Goal: Transaction & Acquisition: Obtain resource

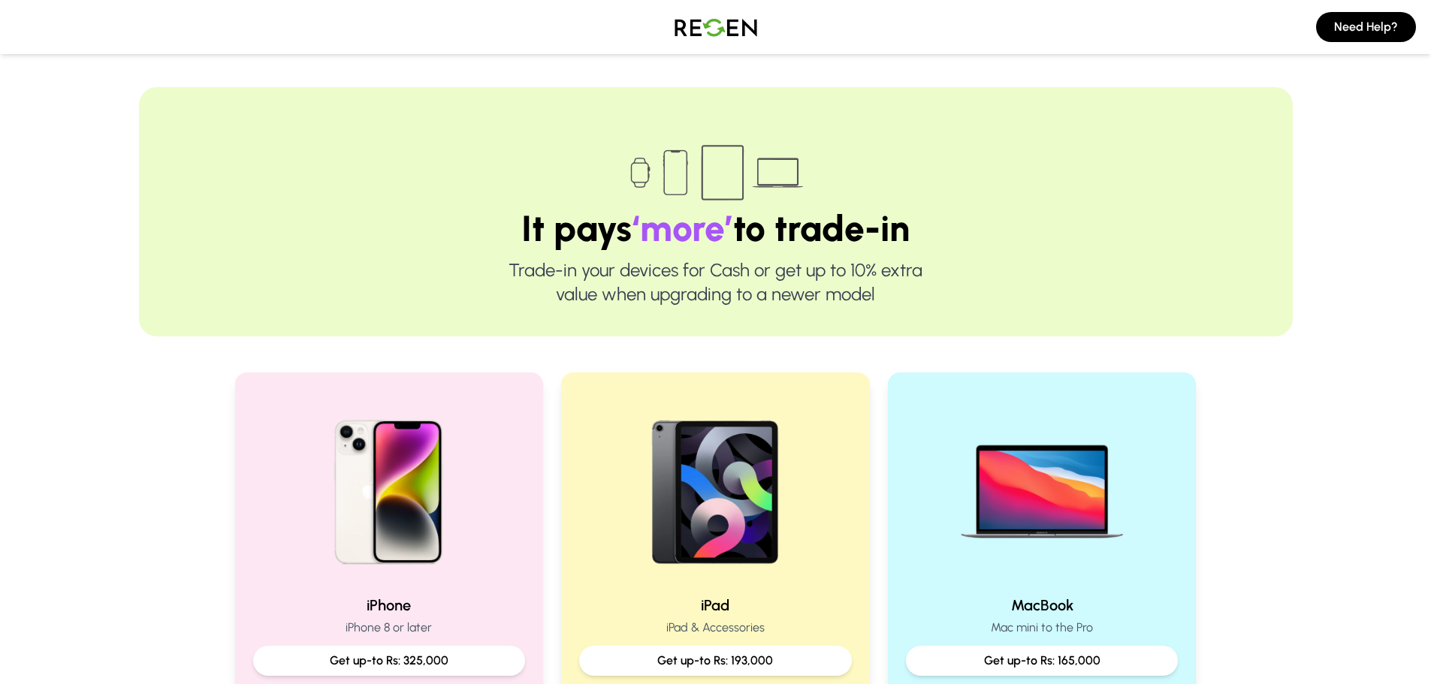
scroll to position [300, 0]
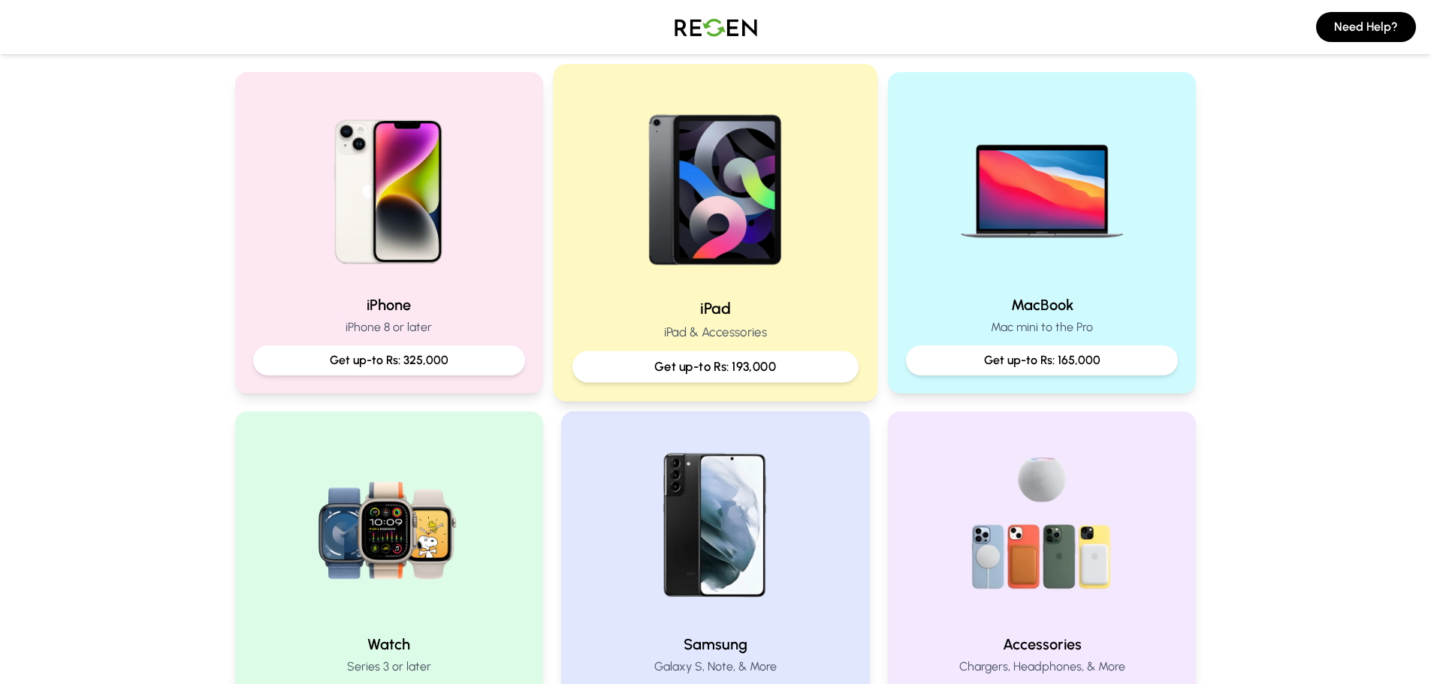
click at [769, 285] on img at bounding box center [716, 184] width 202 height 202
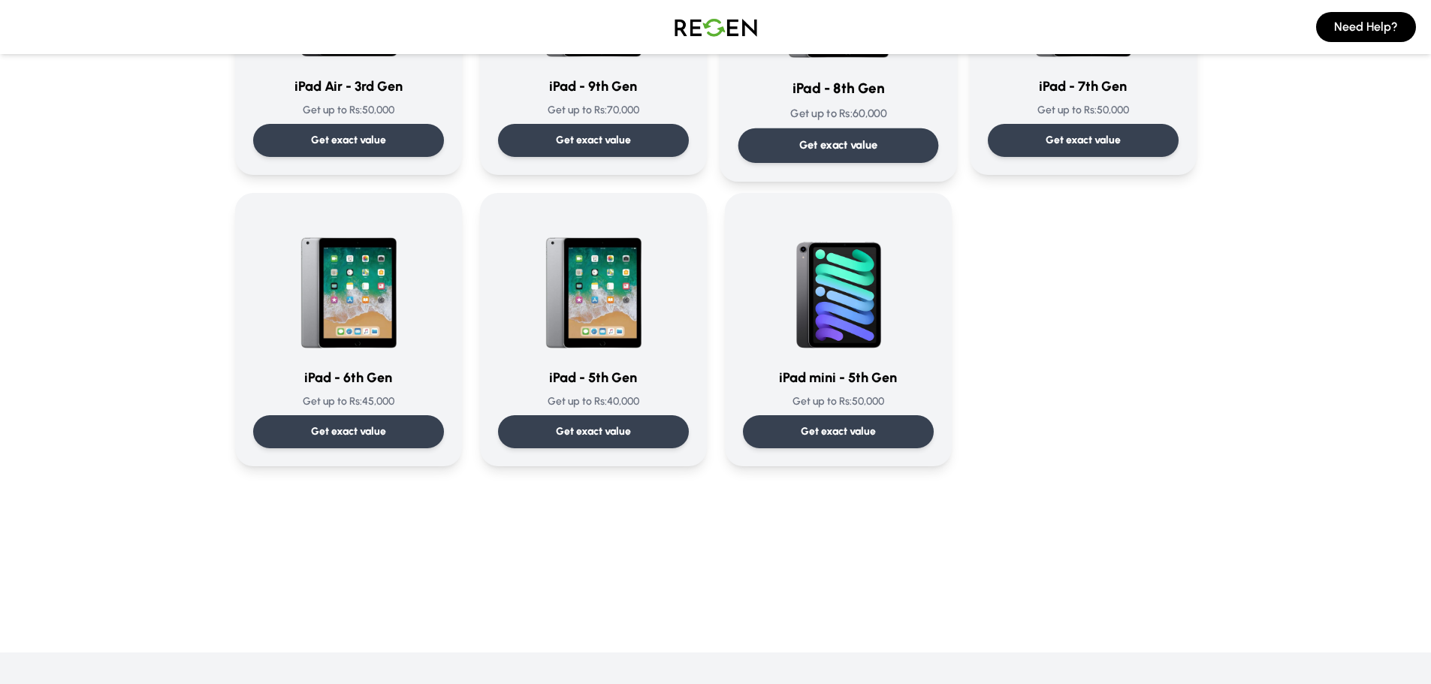
scroll to position [826, 0]
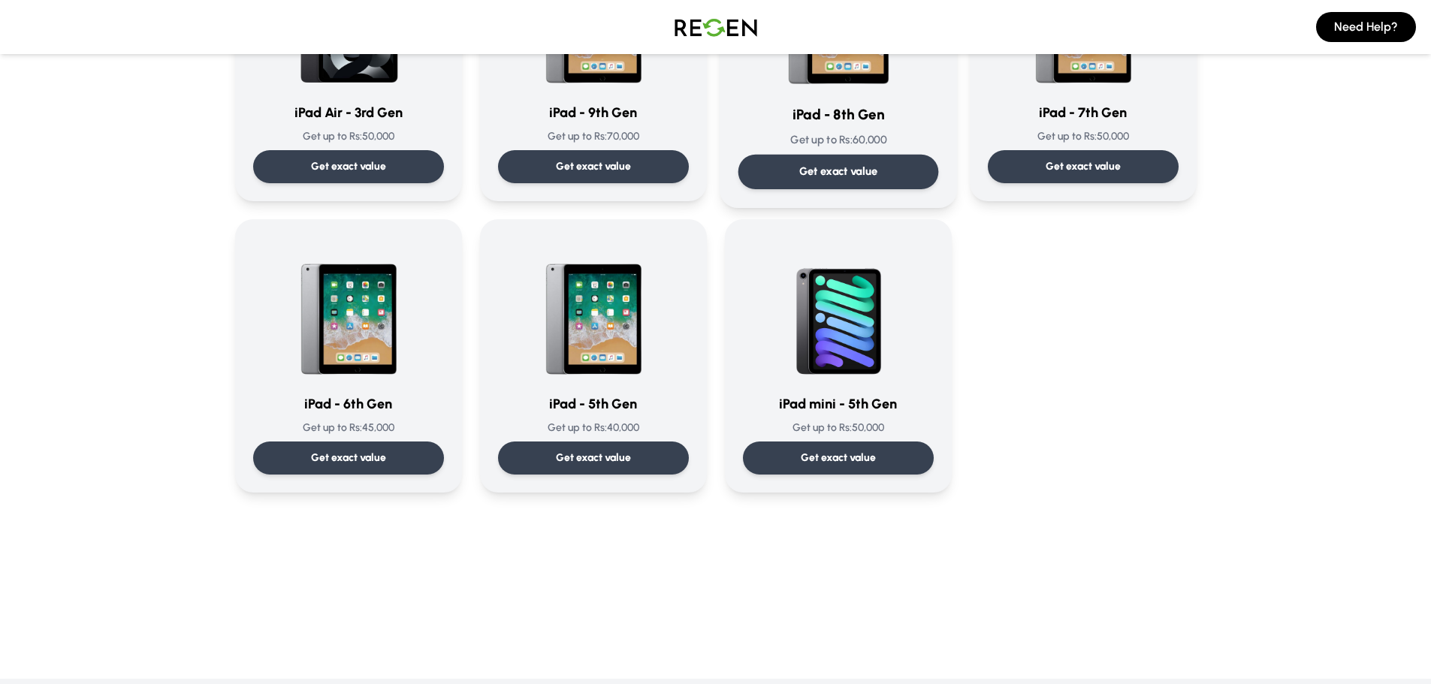
click at [874, 126] on h3 "iPad - 8th Gen" at bounding box center [838, 115] width 201 height 22
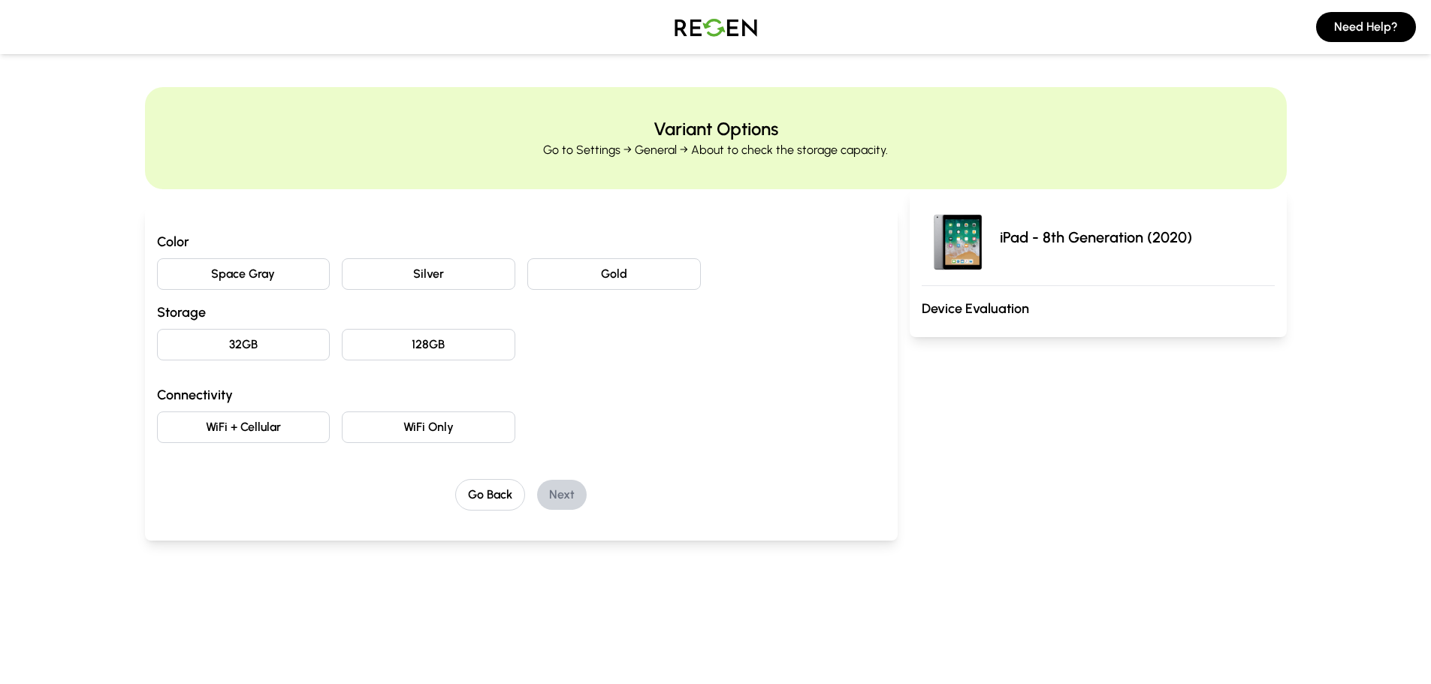
click at [290, 443] on button "WiFi + Cellular" at bounding box center [244, 428] width 174 height 32
click at [301, 361] on button "32GB" at bounding box center [244, 345] width 174 height 32
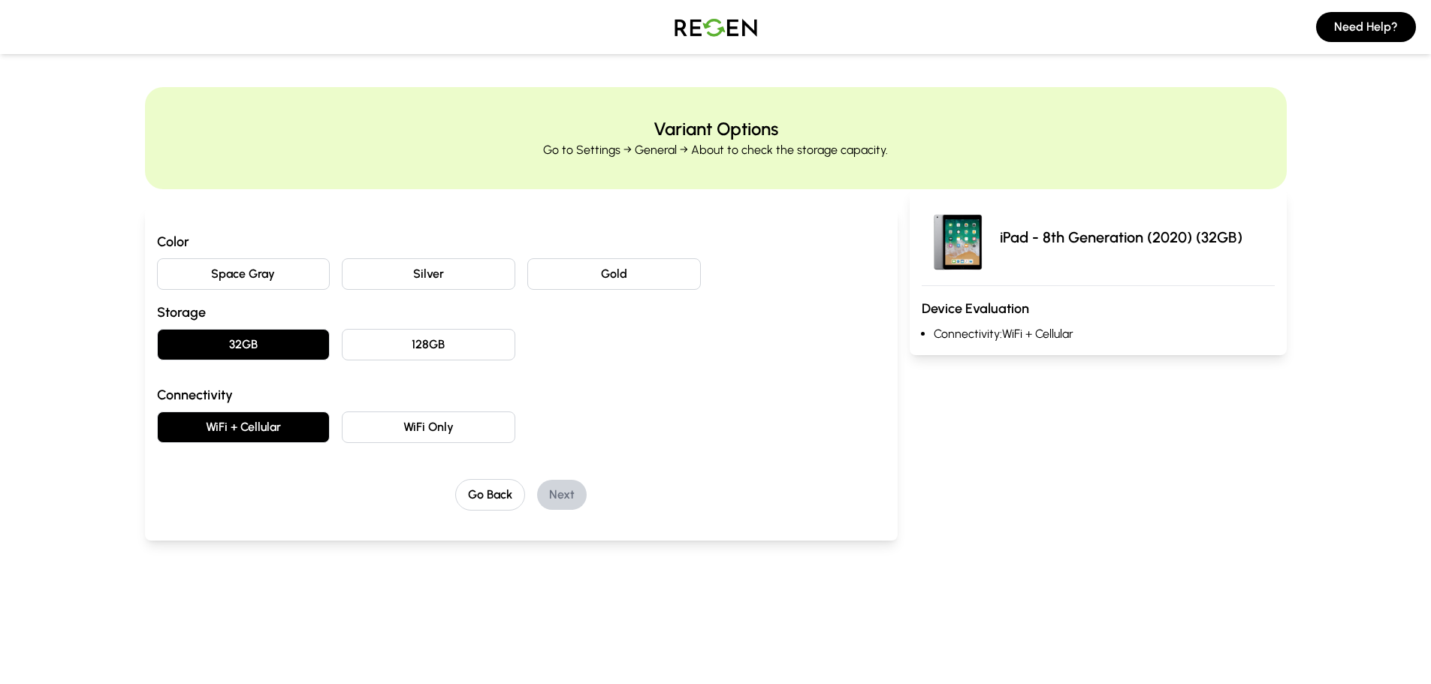
click at [421, 290] on button "Silver" at bounding box center [429, 274] width 174 height 32
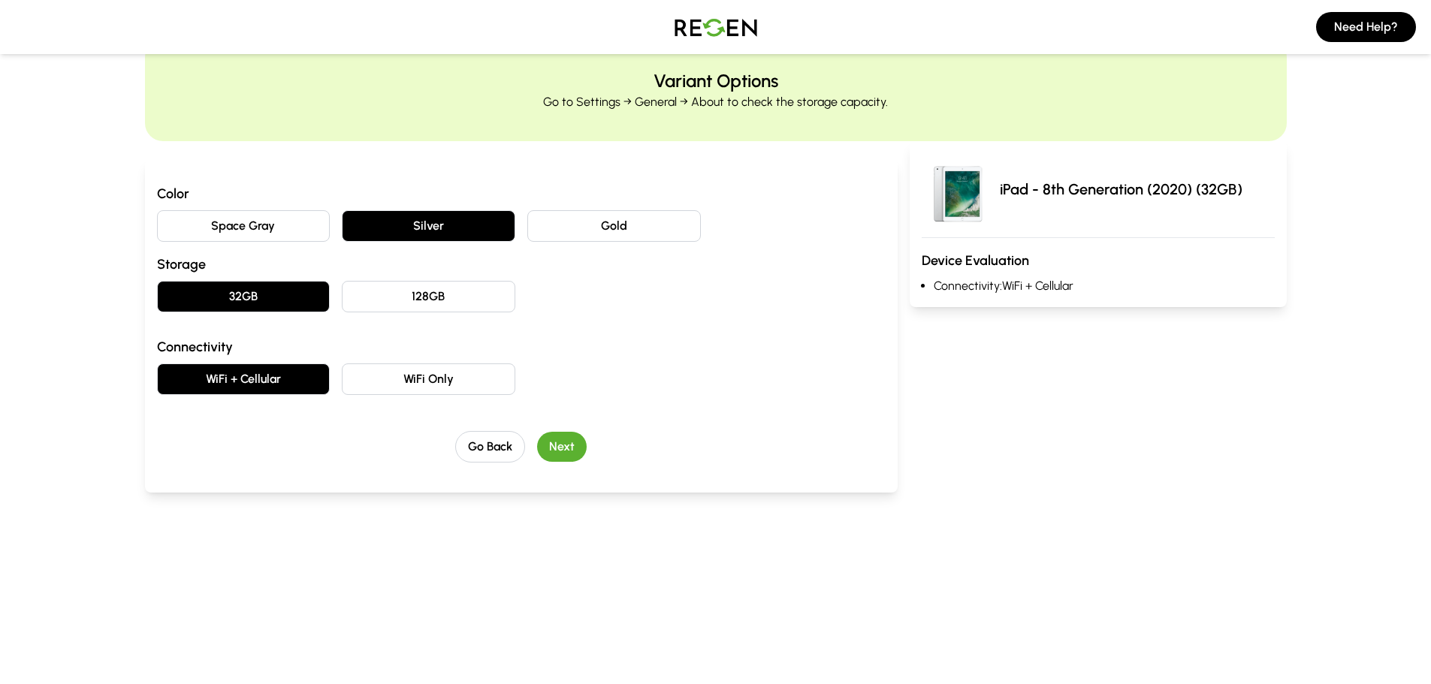
scroll to position [75, 0]
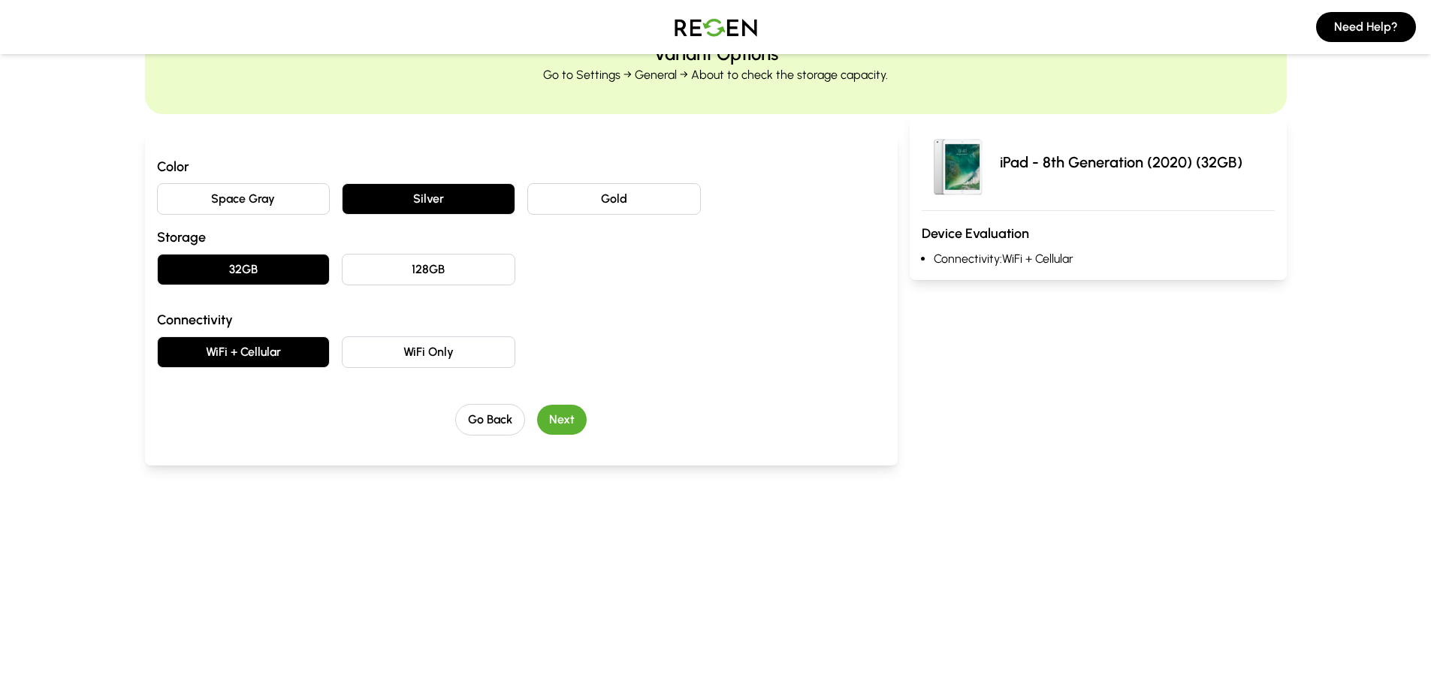
click at [566, 435] on button "Next" at bounding box center [562, 420] width 50 height 30
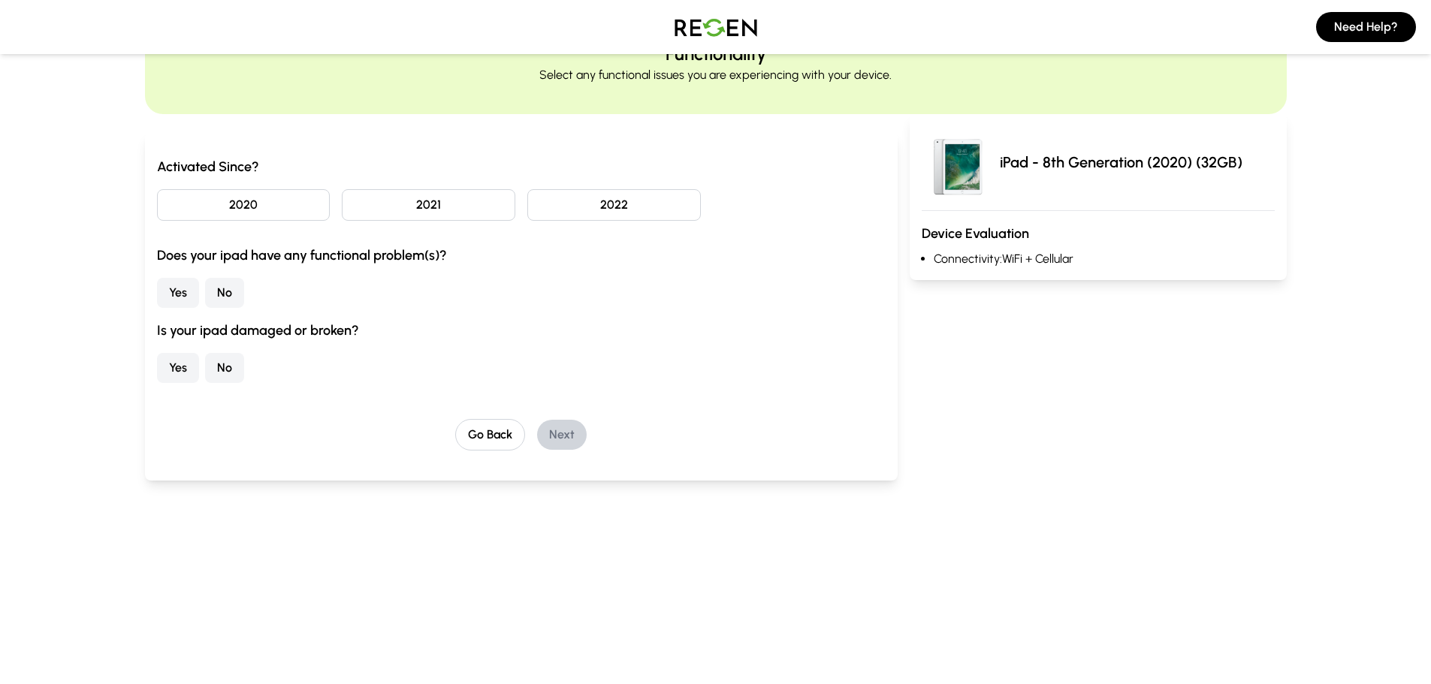
click at [244, 308] on button "No" at bounding box center [224, 293] width 39 height 30
click at [244, 383] on button "No" at bounding box center [224, 368] width 39 height 30
click at [488, 221] on button "2021" at bounding box center [429, 205] width 174 height 32
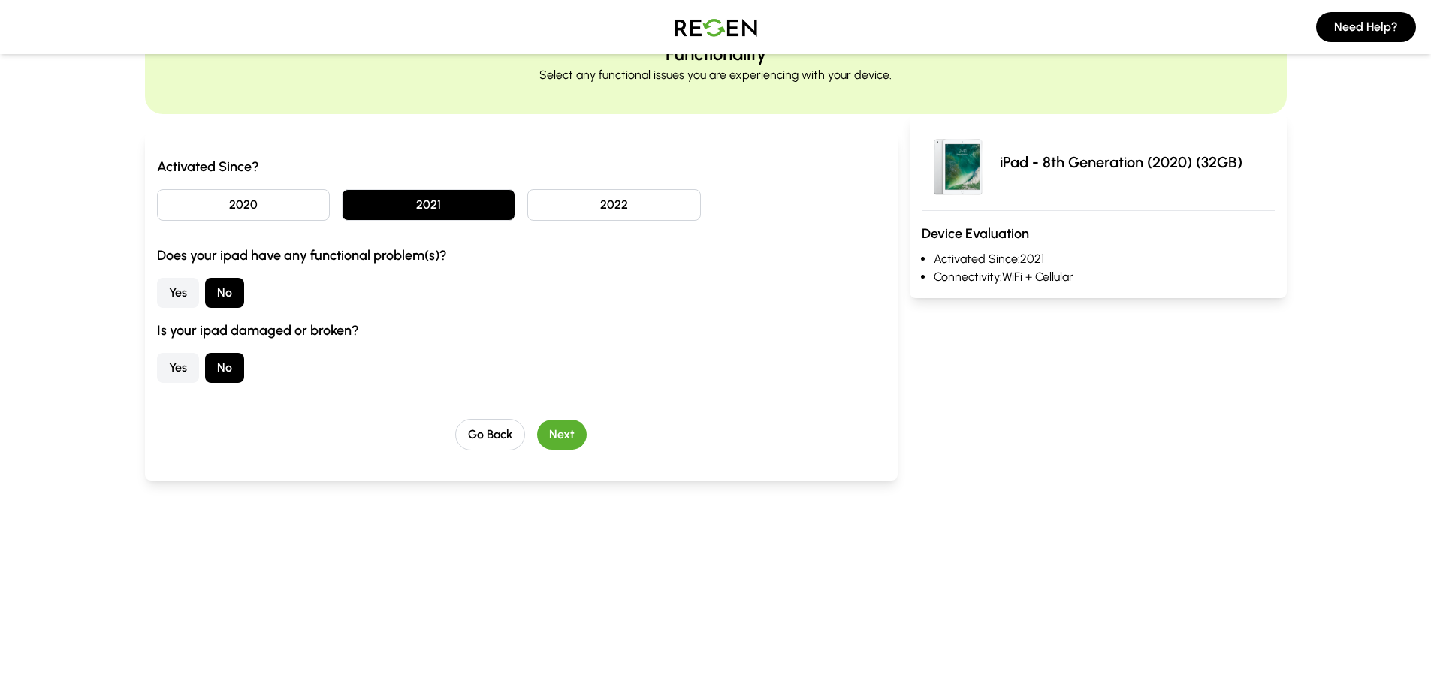
click at [562, 450] on button "Next" at bounding box center [562, 435] width 50 height 30
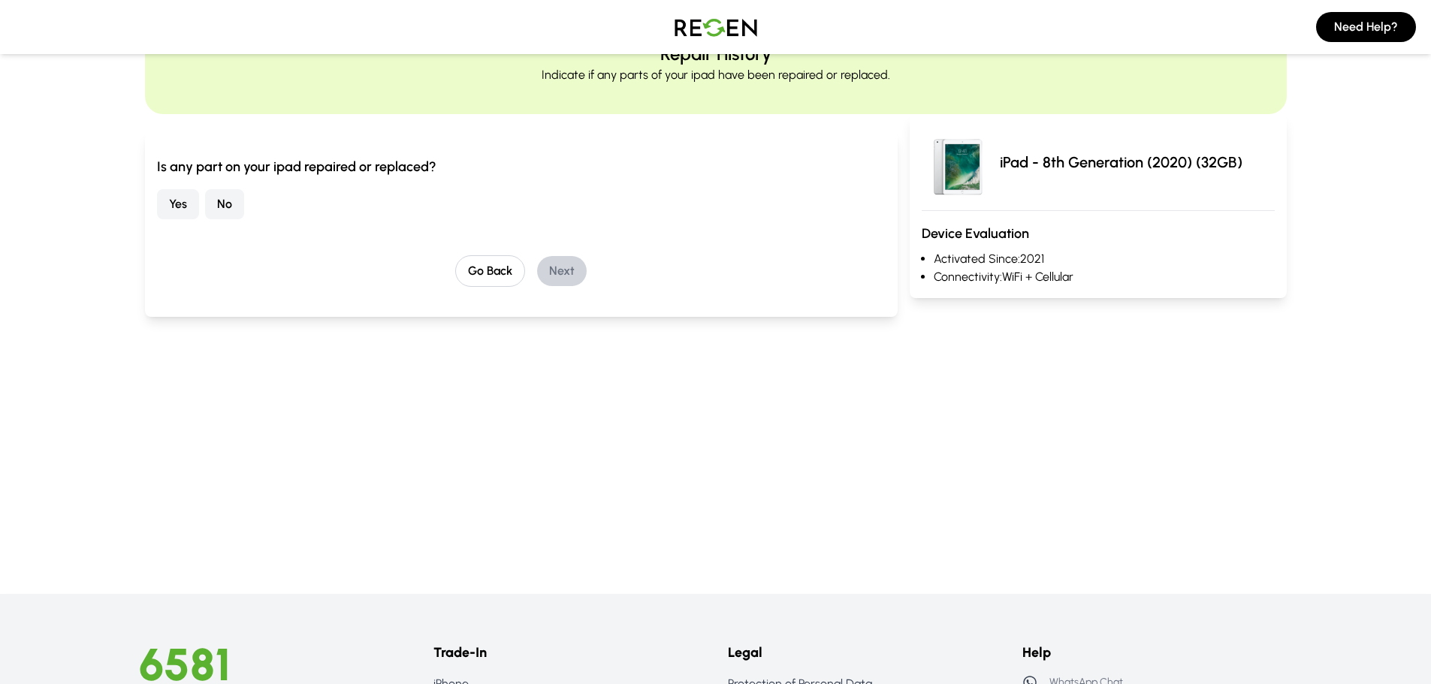
click at [241, 219] on button "No" at bounding box center [224, 204] width 39 height 30
click at [563, 286] on button "Next" at bounding box center [562, 271] width 50 height 30
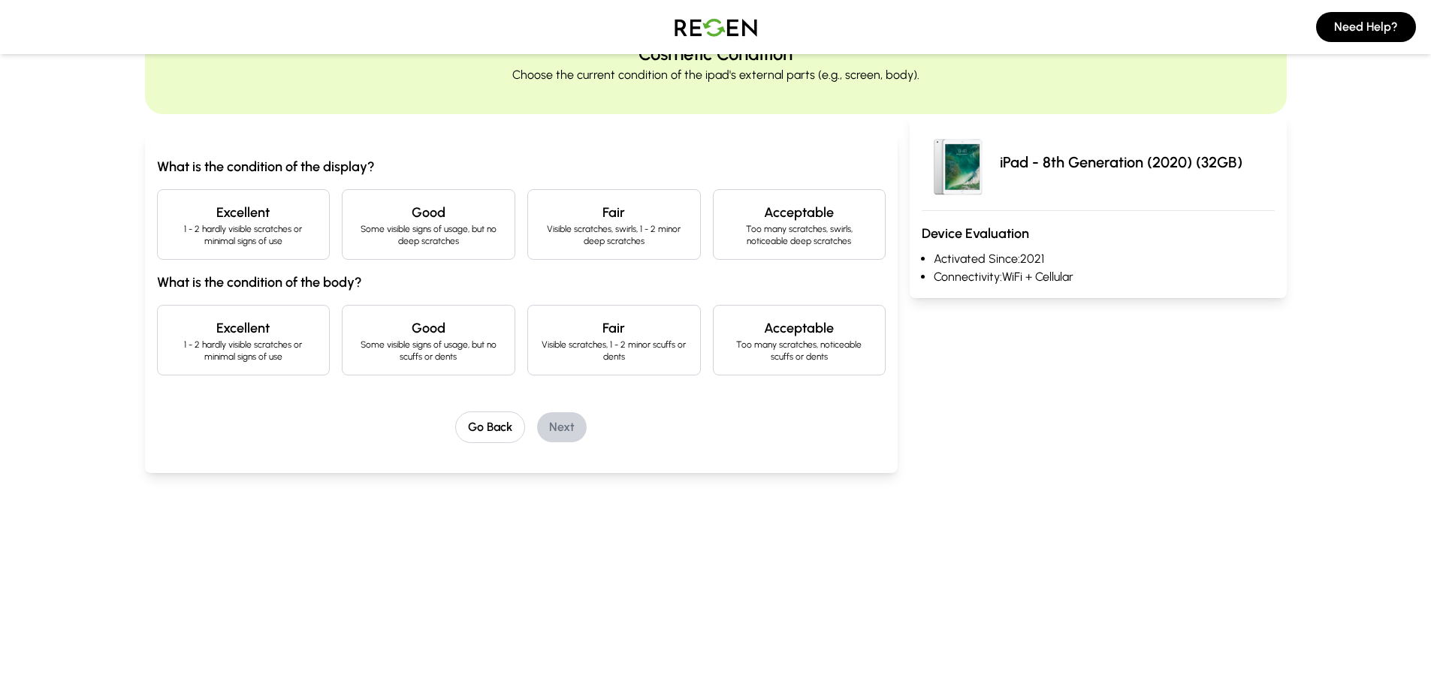
click at [313, 260] on div "Excellent 1 - 2 hardly visible scratches or minimal signs of use" at bounding box center [244, 224] width 174 height 71
click at [292, 376] on div "Excellent 1 - 2 hardly visible scratches or minimal signs of use" at bounding box center [244, 340] width 174 height 71
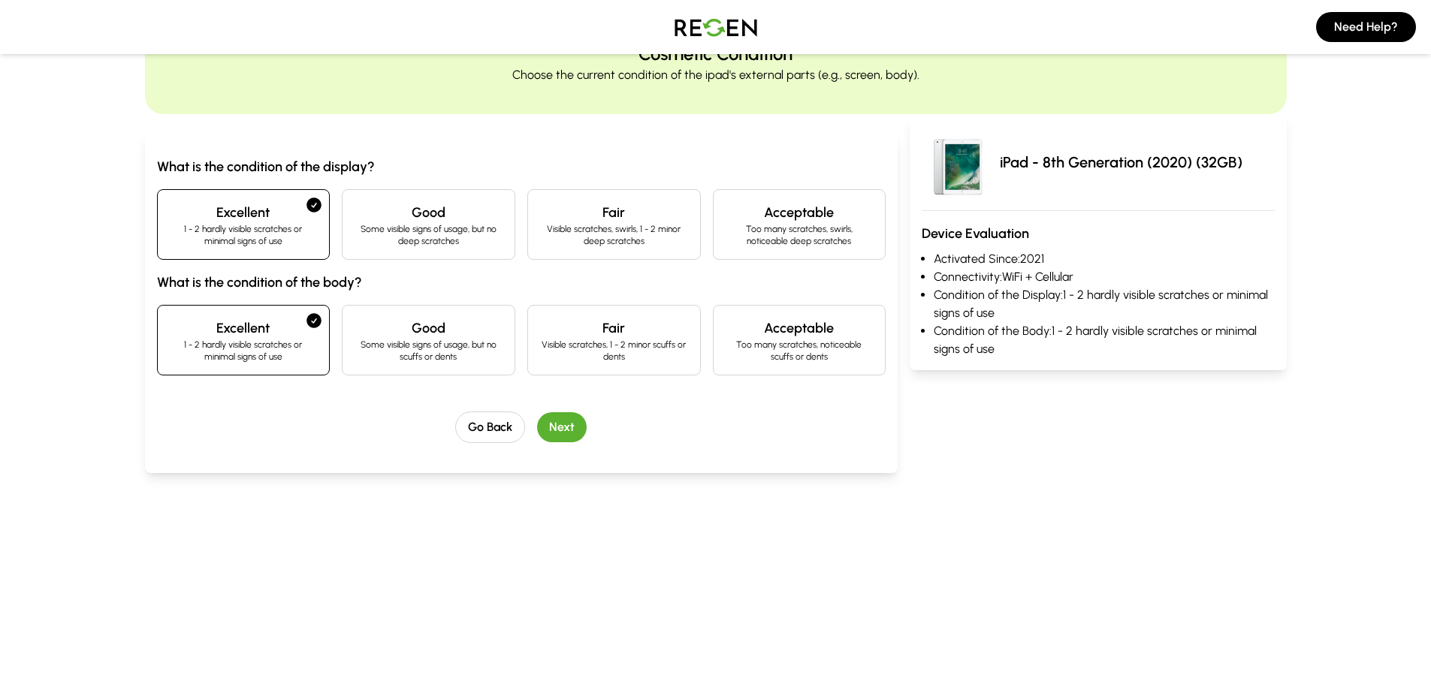
click at [451, 247] on p "Some visible signs of usage, but no deep scratches" at bounding box center [429, 235] width 148 height 24
click at [579, 442] on button "Next" at bounding box center [562, 427] width 50 height 30
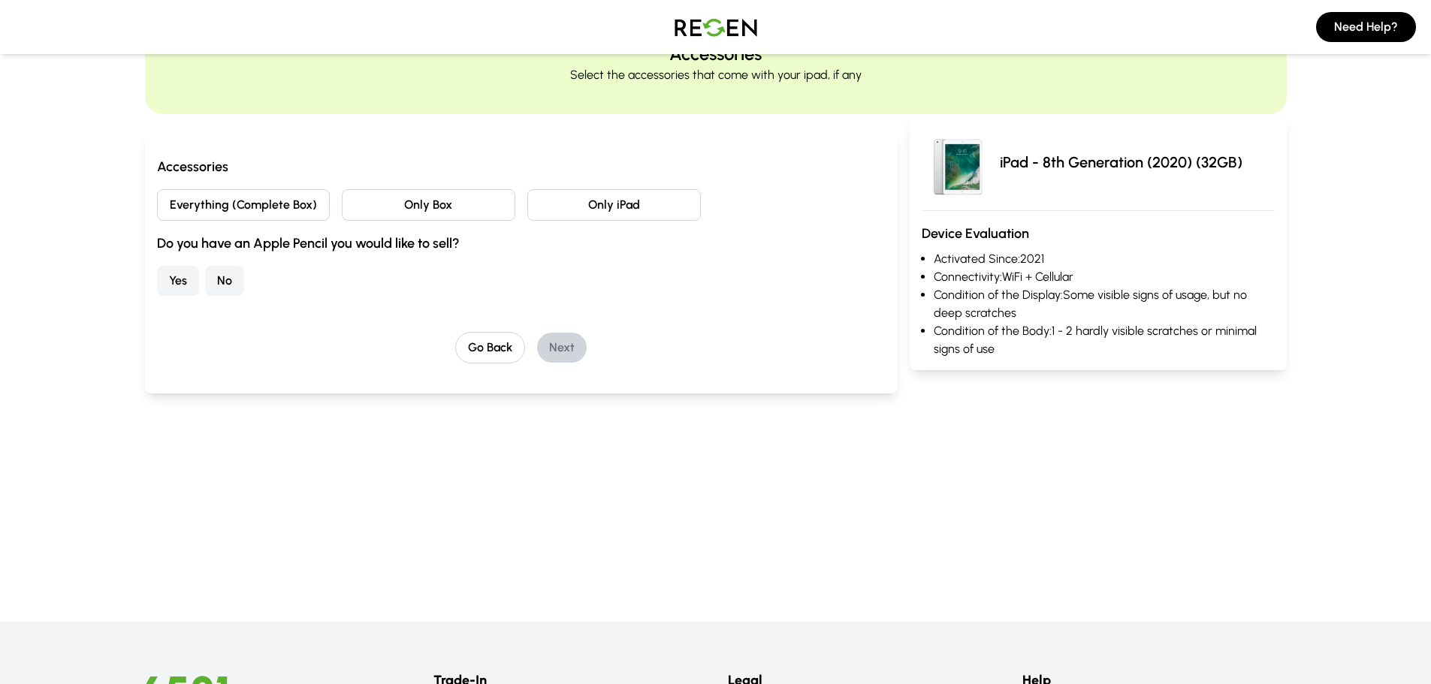
click at [297, 221] on button "Everything (Complete Box)" at bounding box center [244, 205] width 174 height 32
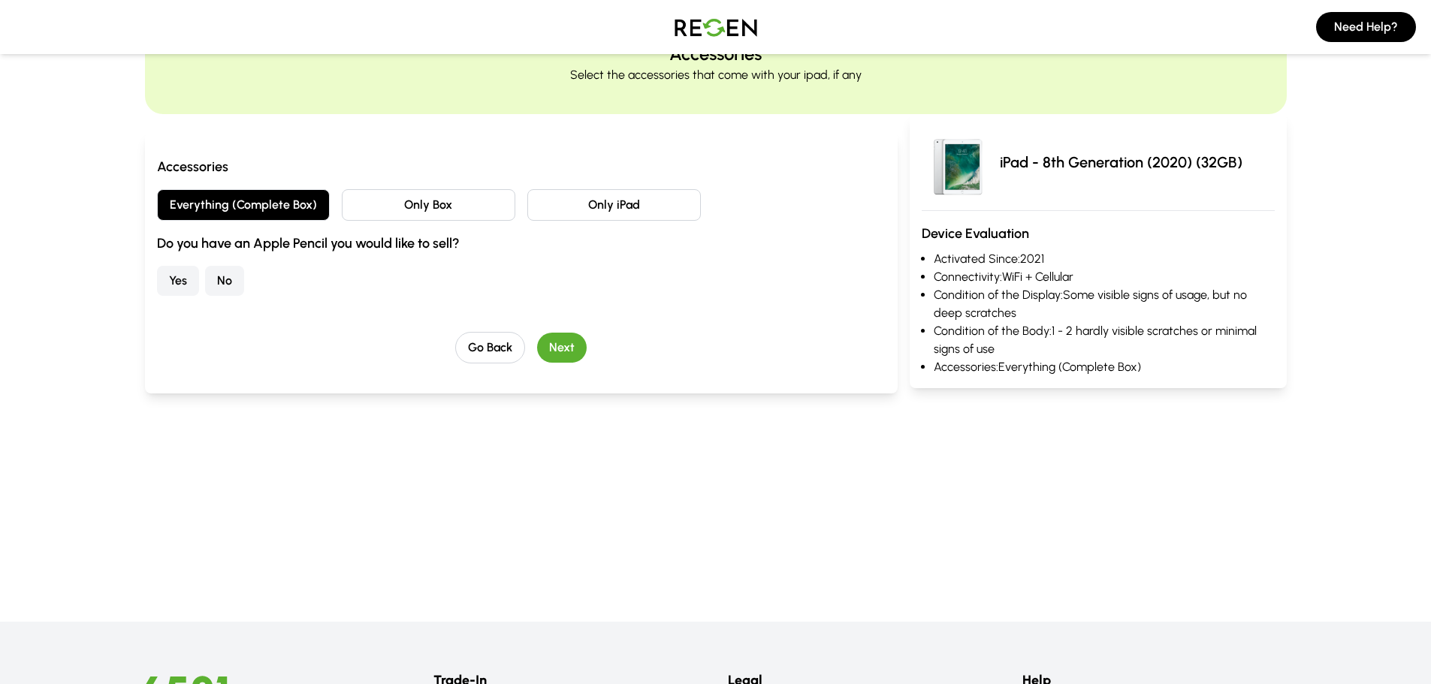
click at [185, 296] on button "Yes" at bounding box center [178, 281] width 42 height 30
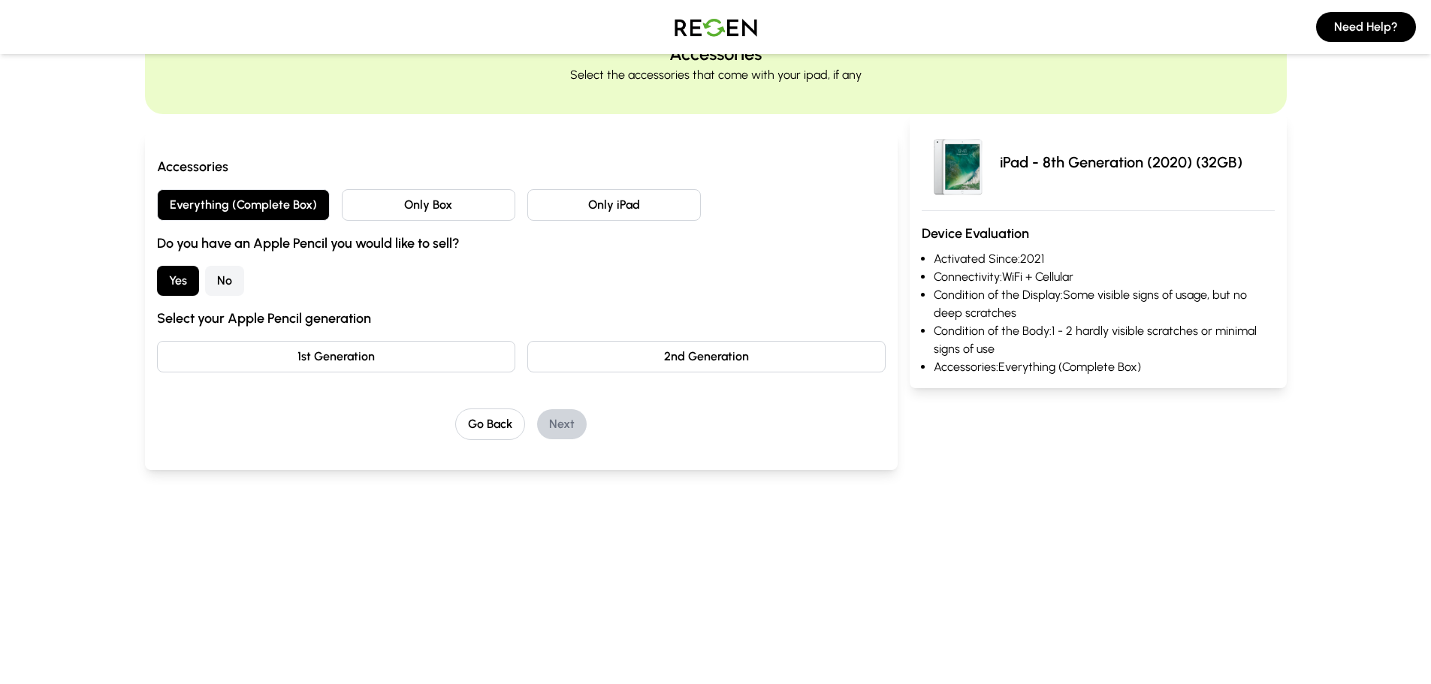
click at [442, 373] on button "1st Generation" at bounding box center [336, 357] width 358 height 32
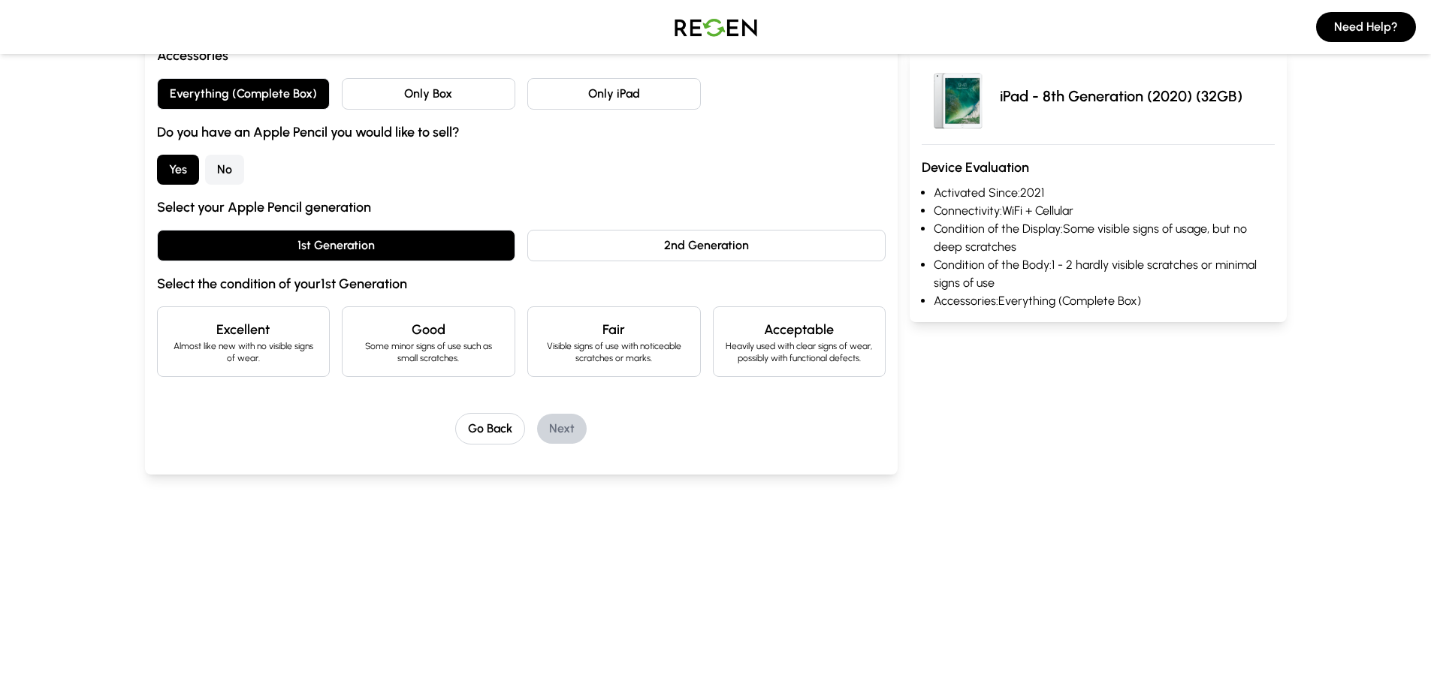
scroll to position [300, 0]
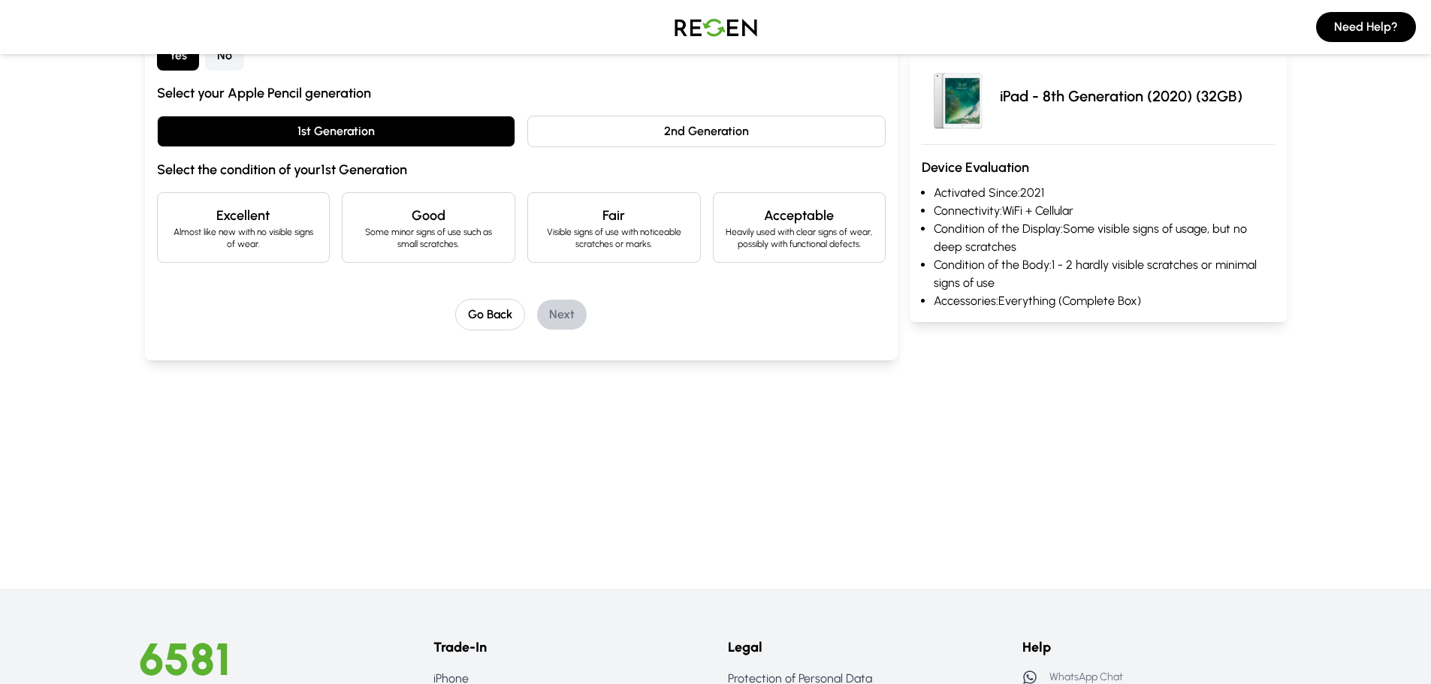
click at [276, 250] on p "Almost like new with no visible signs of wear." at bounding box center [244, 238] width 148 height 24
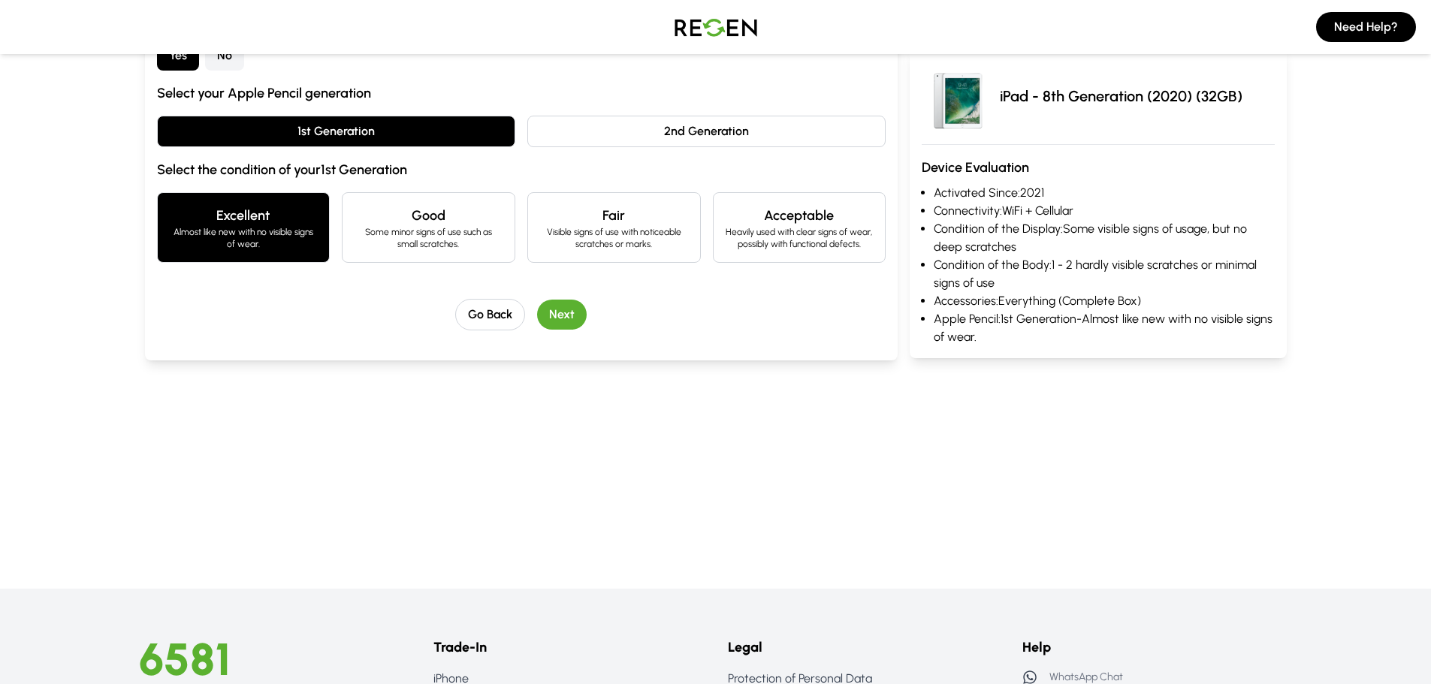
click at [563, 330] on button "Next" at bounding box center [562, 315] width 50 height 30
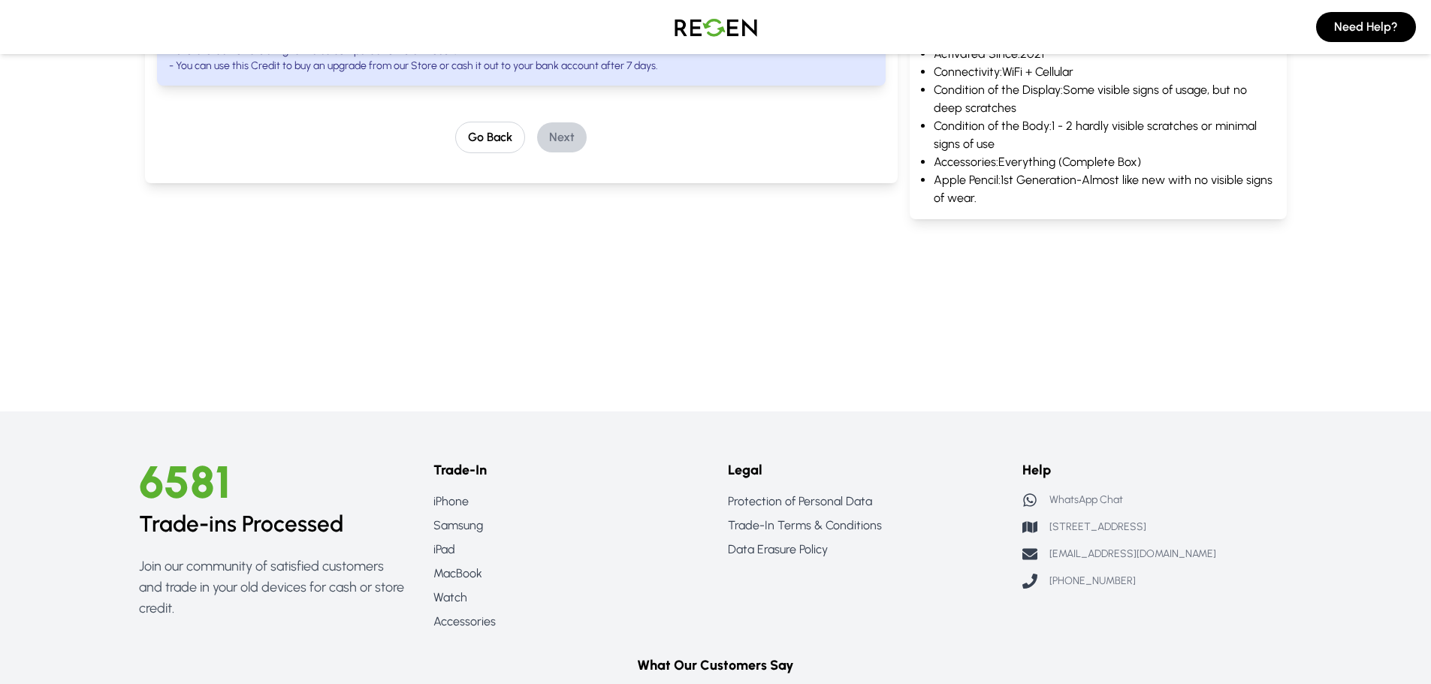
scroll to position [65, 0]
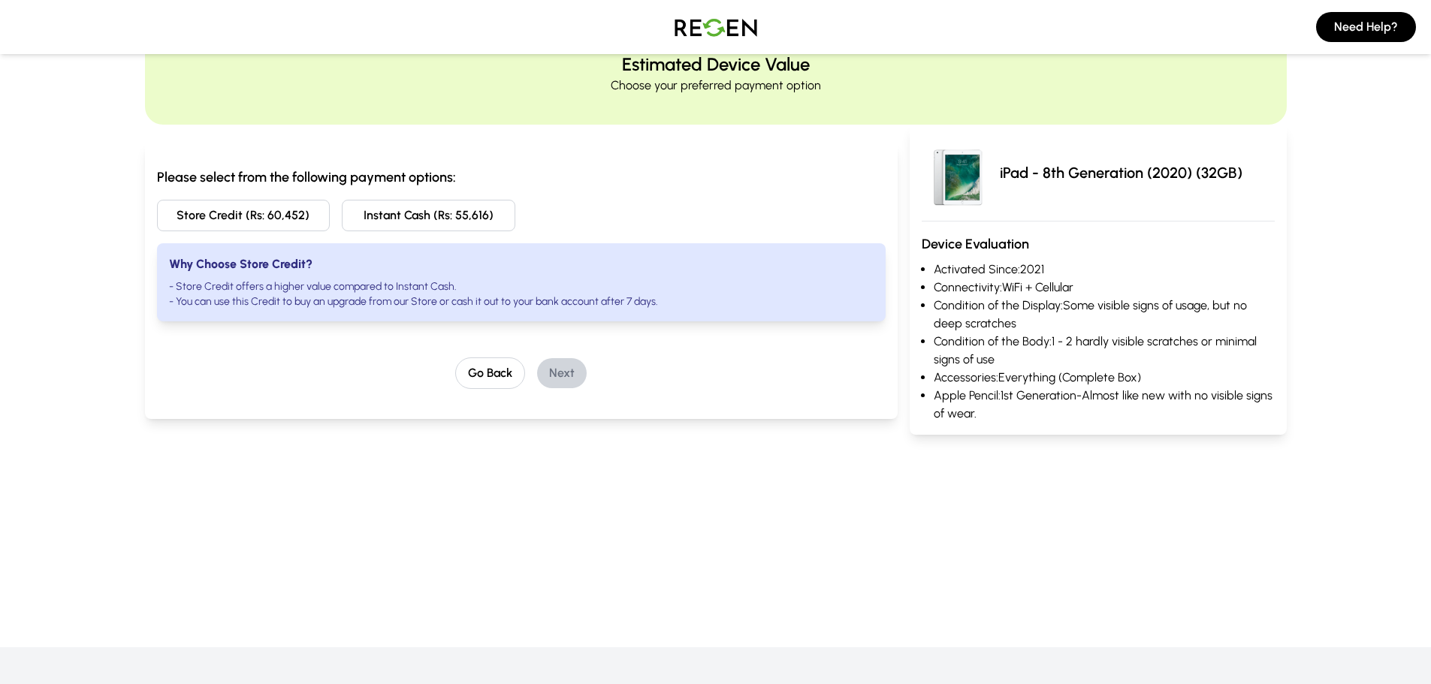
click at [467, 231] on button "Instant Cash (Rs: 55,616)" at bounding box center [429, 216] width 174 height 32
click at [569, 388] on button "Next" at bounding box center [562, 373] width 50 height 30
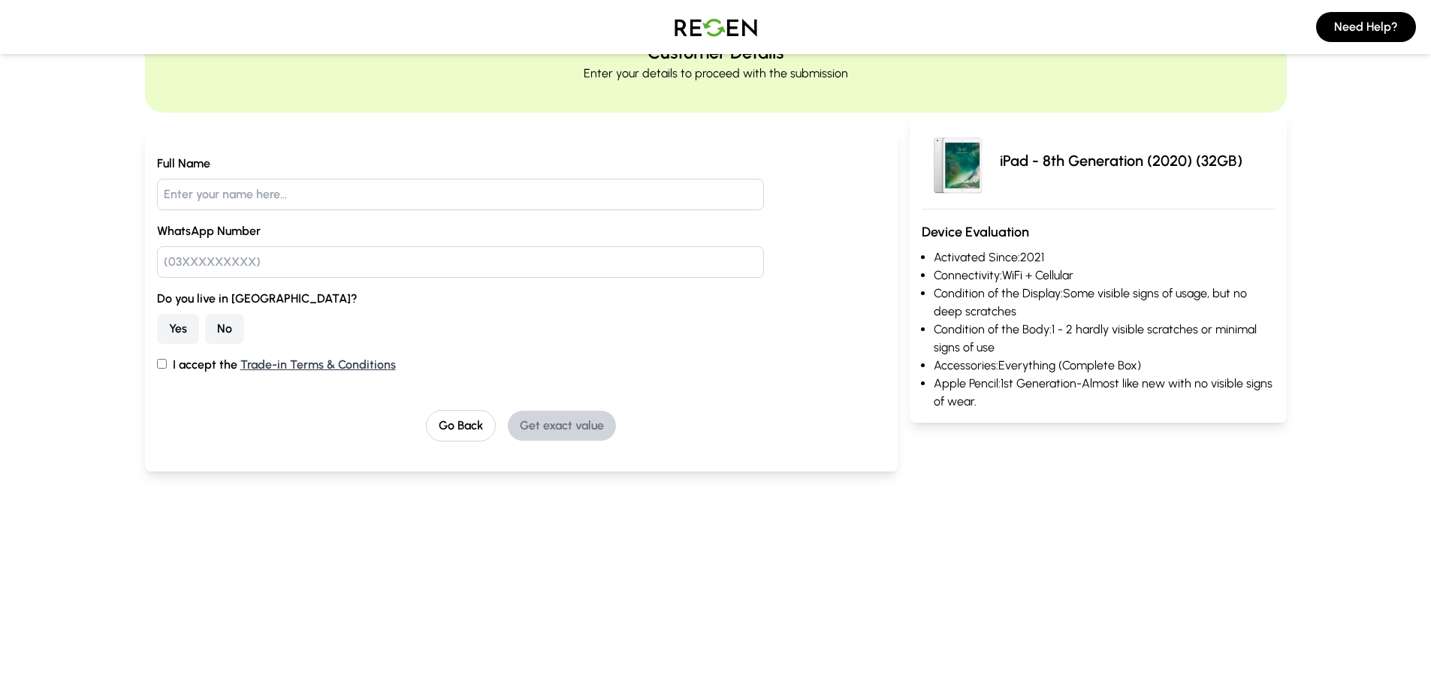
scroll to position [150, 0]
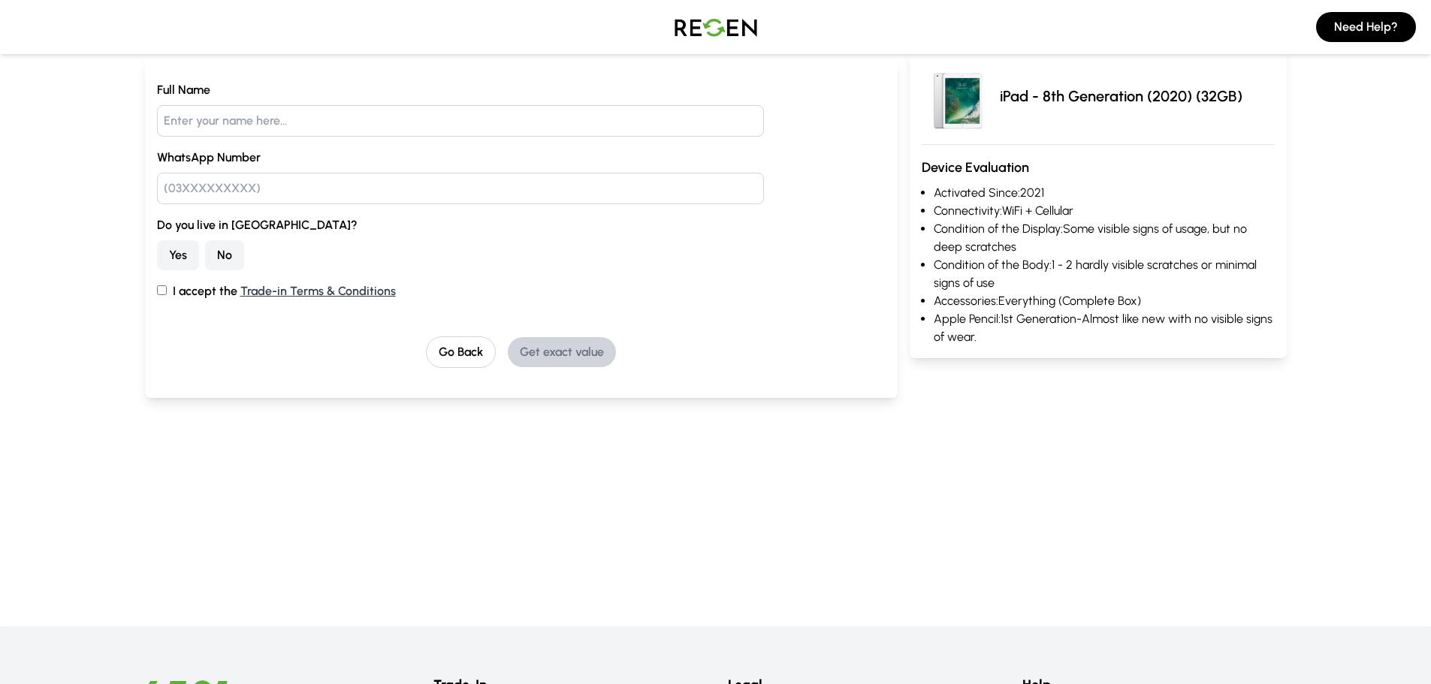
click at [244, 270] on button "No" at bounding box center [224, 255] width 39 height 30
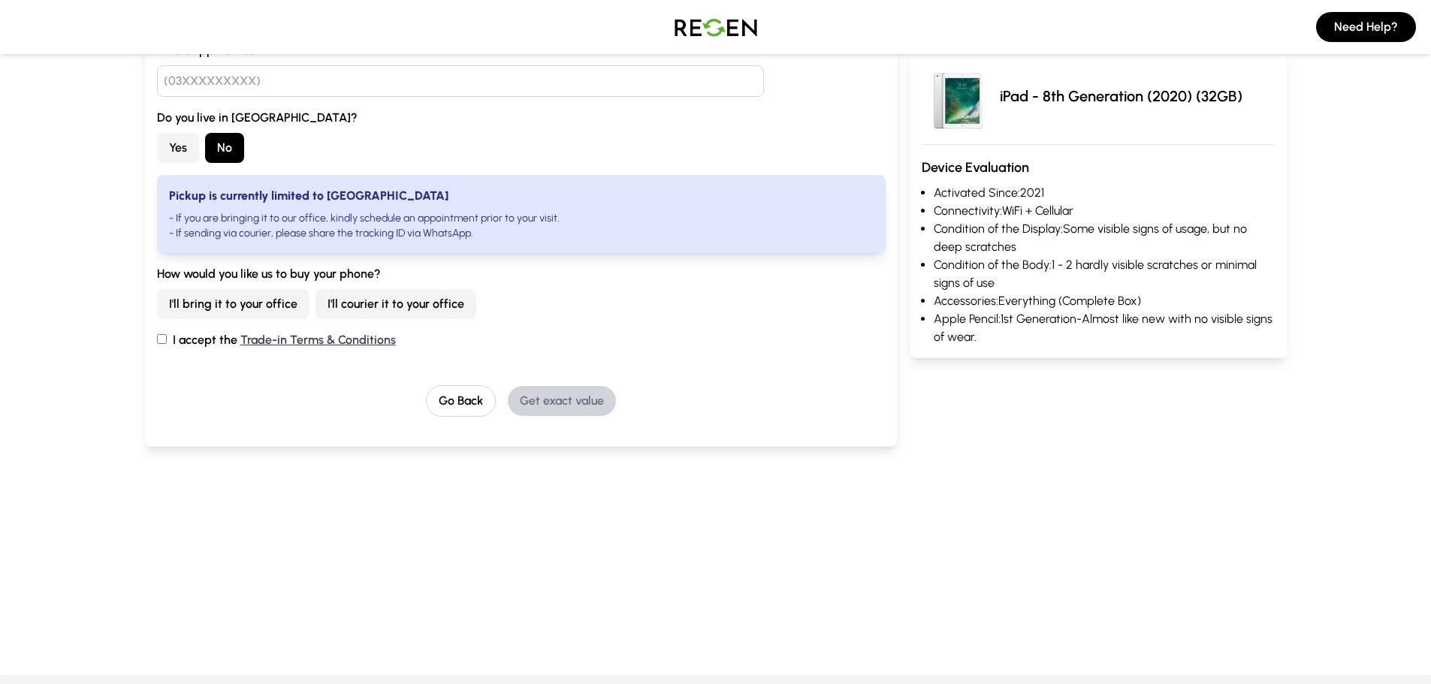
scroll to position [75, 0]
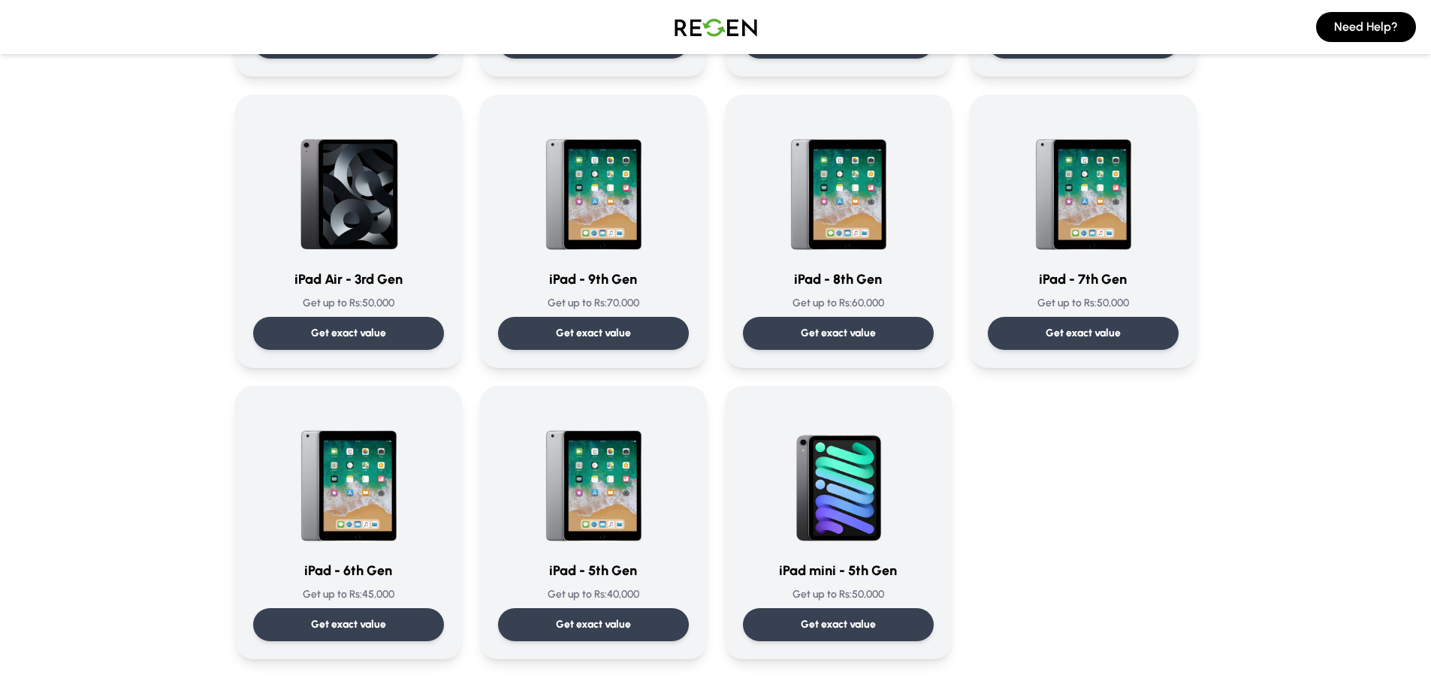
scroll to position [676, 0]
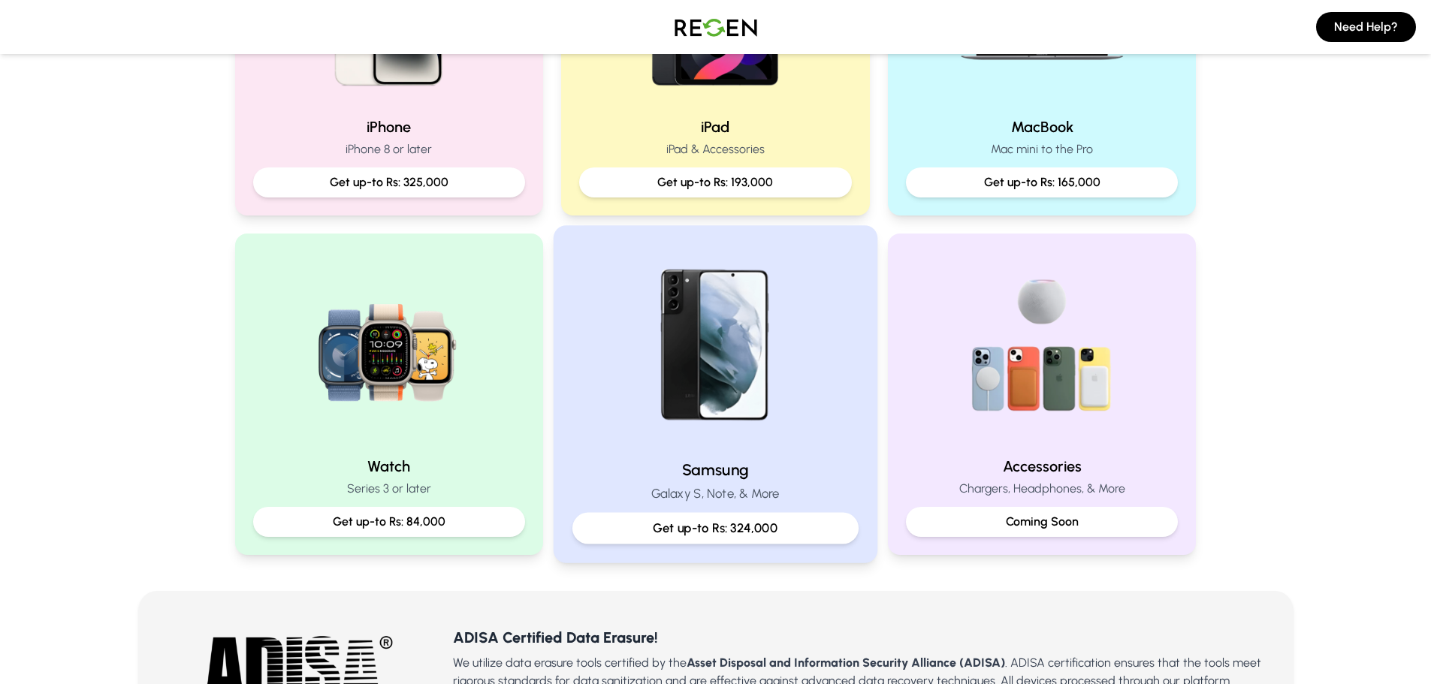
scroll to position [601, 0]
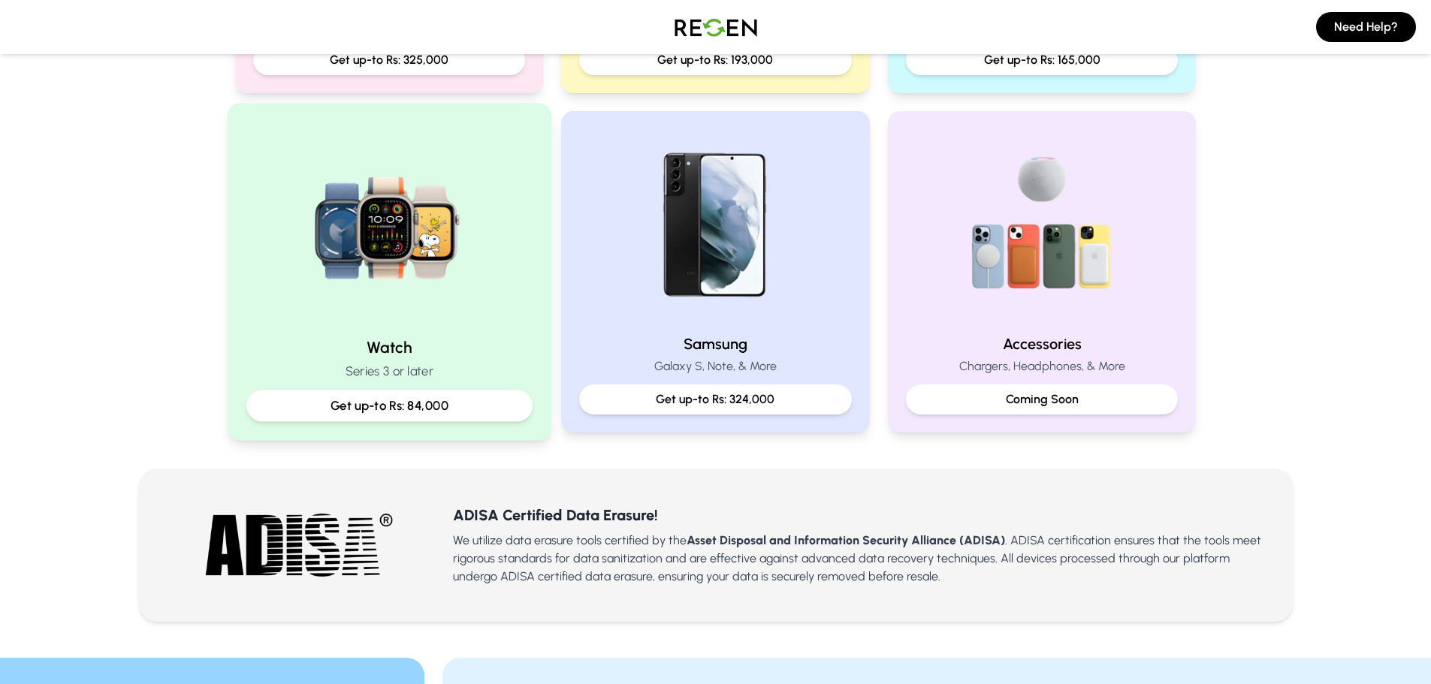
click at [409, 325] on img at bounding box center [389, 223] width 202 height 202
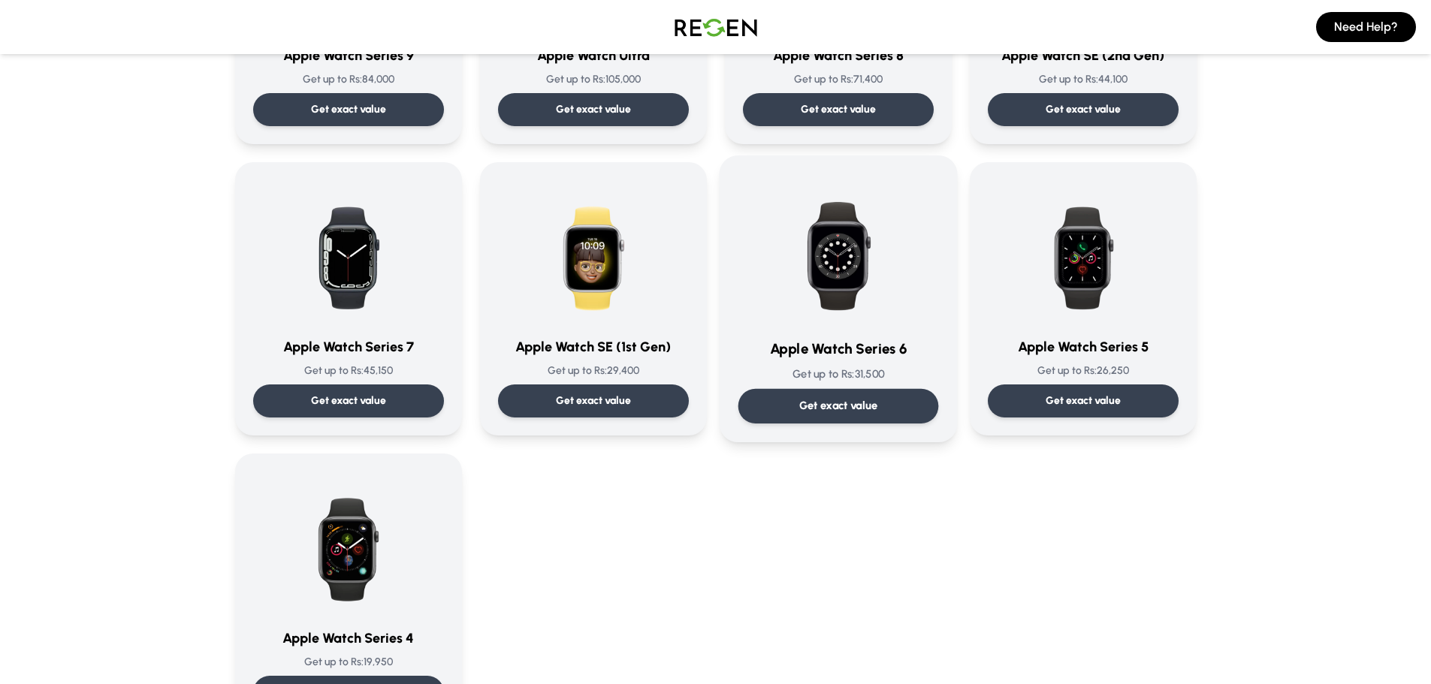
scroll to position [526, 0]
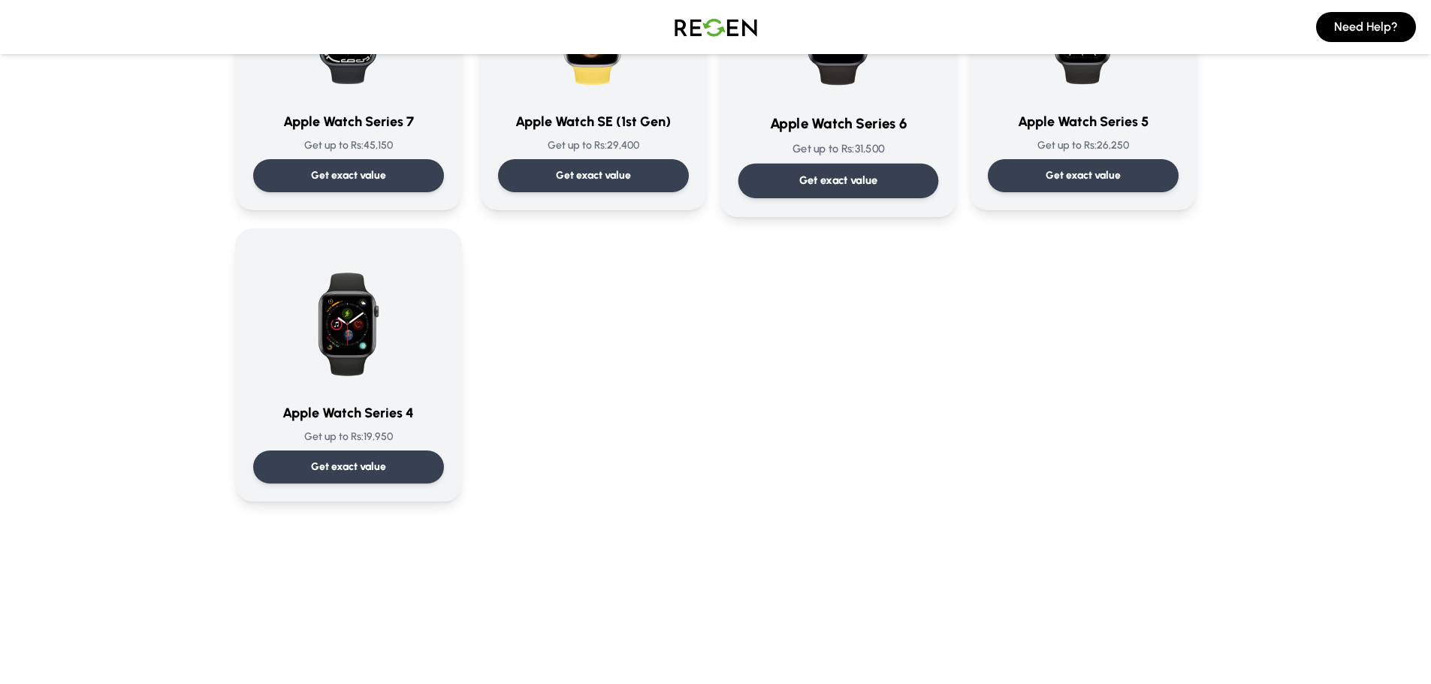
click at [854, 101] on img at bounding box center [839, 25] width 152 height 152
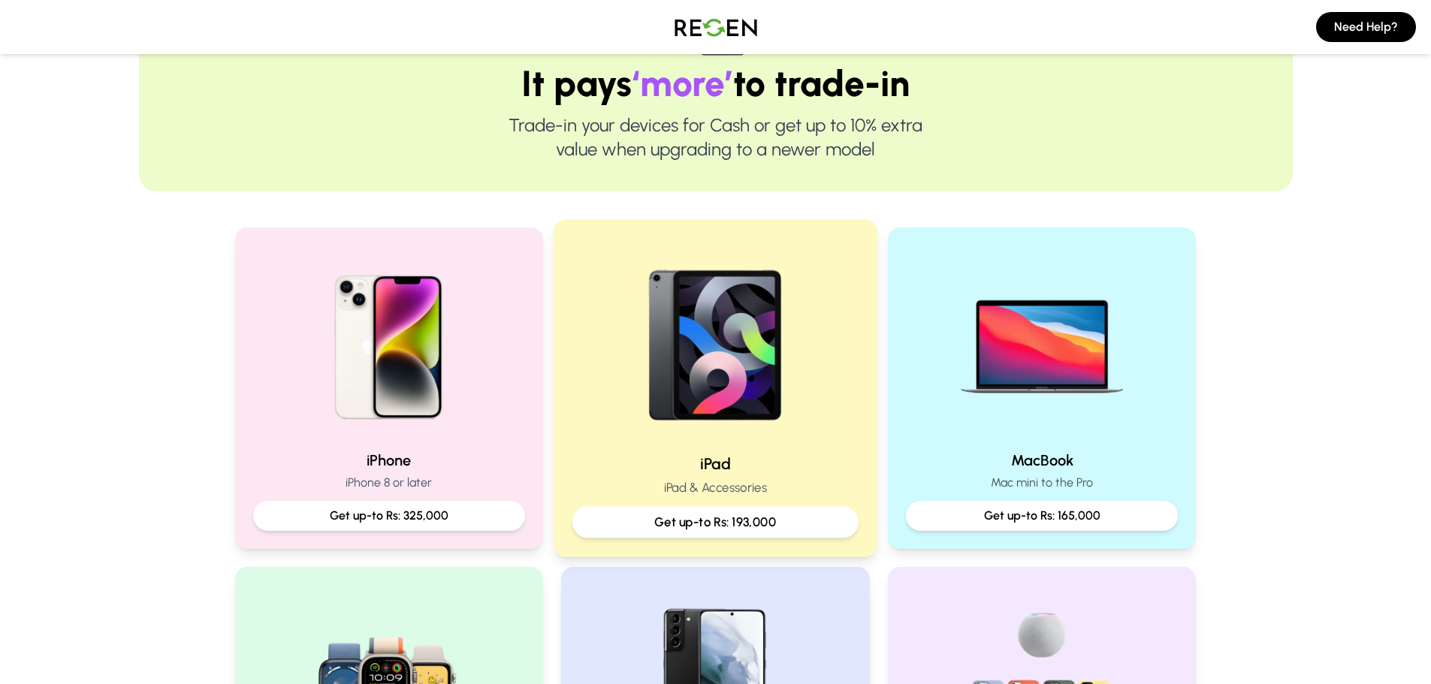
scroll to position [225, 0]
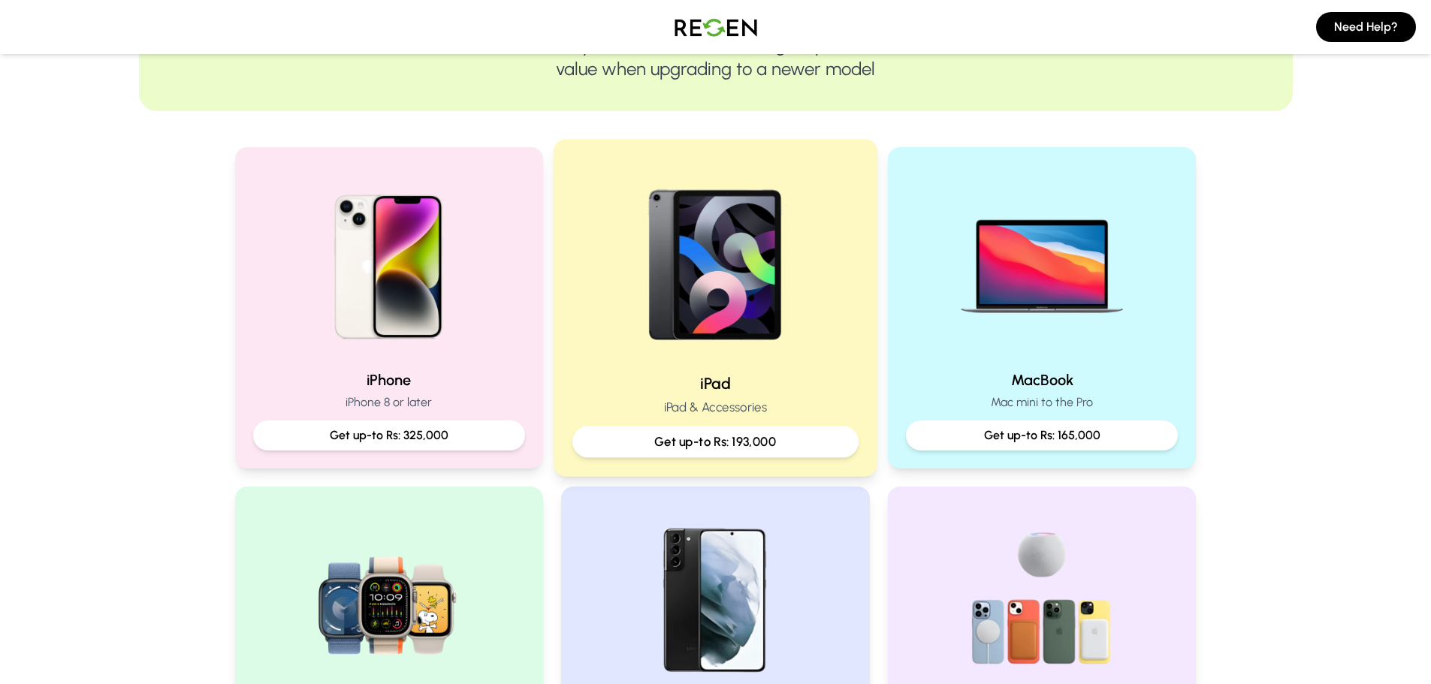
click at [778, 361] on img at bounding box center [716, 260] width 202 height 202
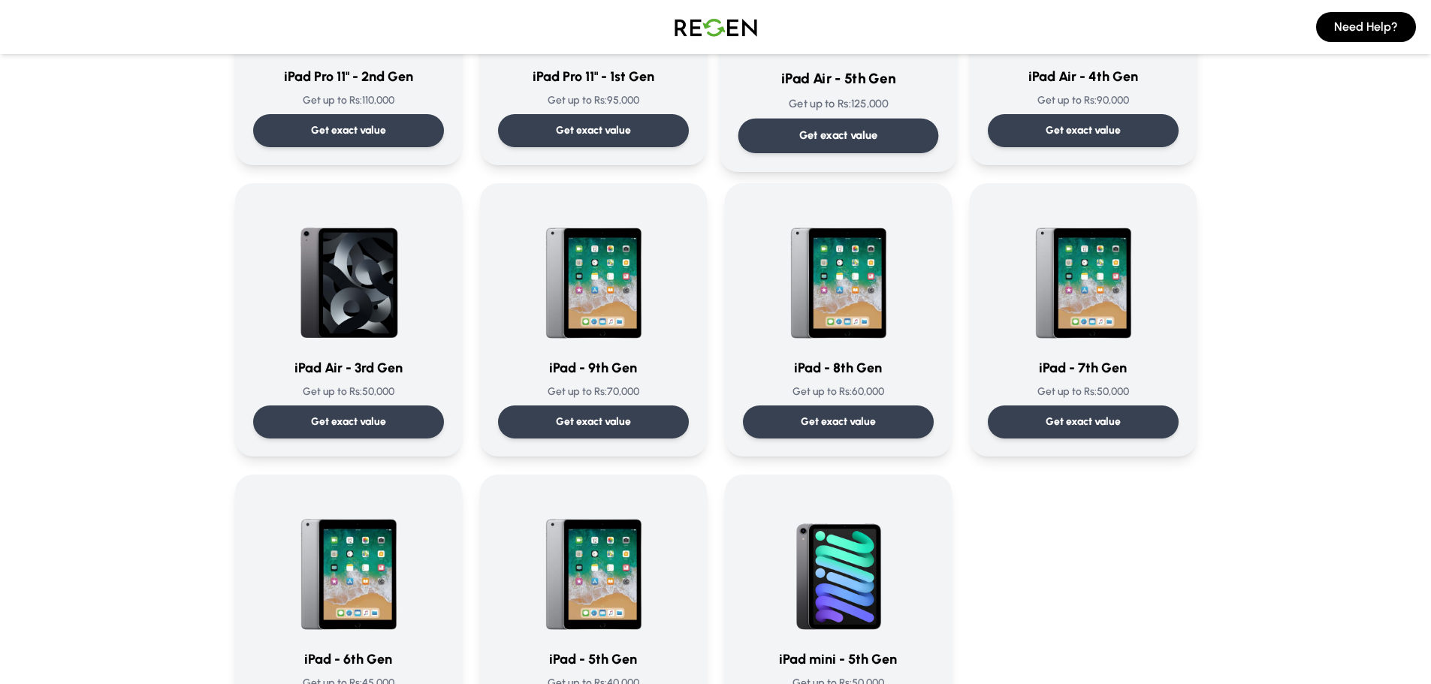
scroll to position [751, 0]
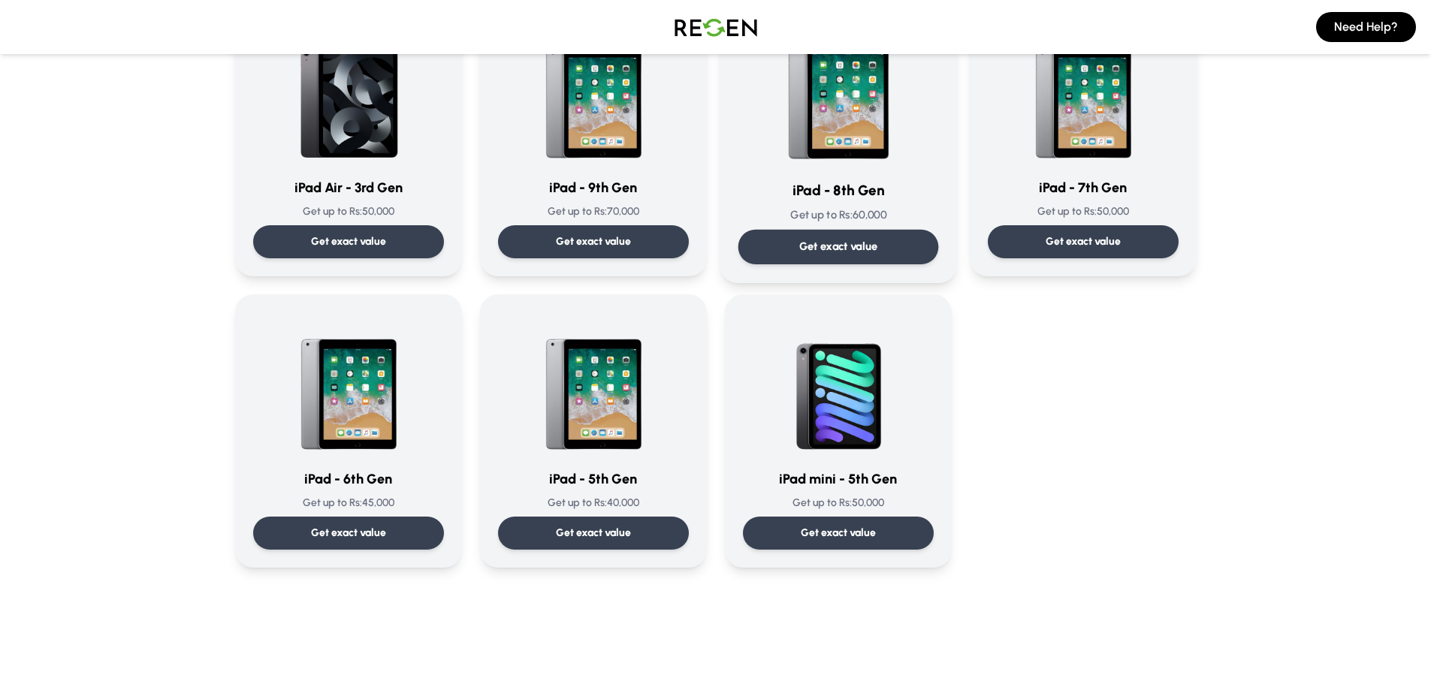
click at [856, 167] on img at bounding box center [839, 91] width 152 height 152
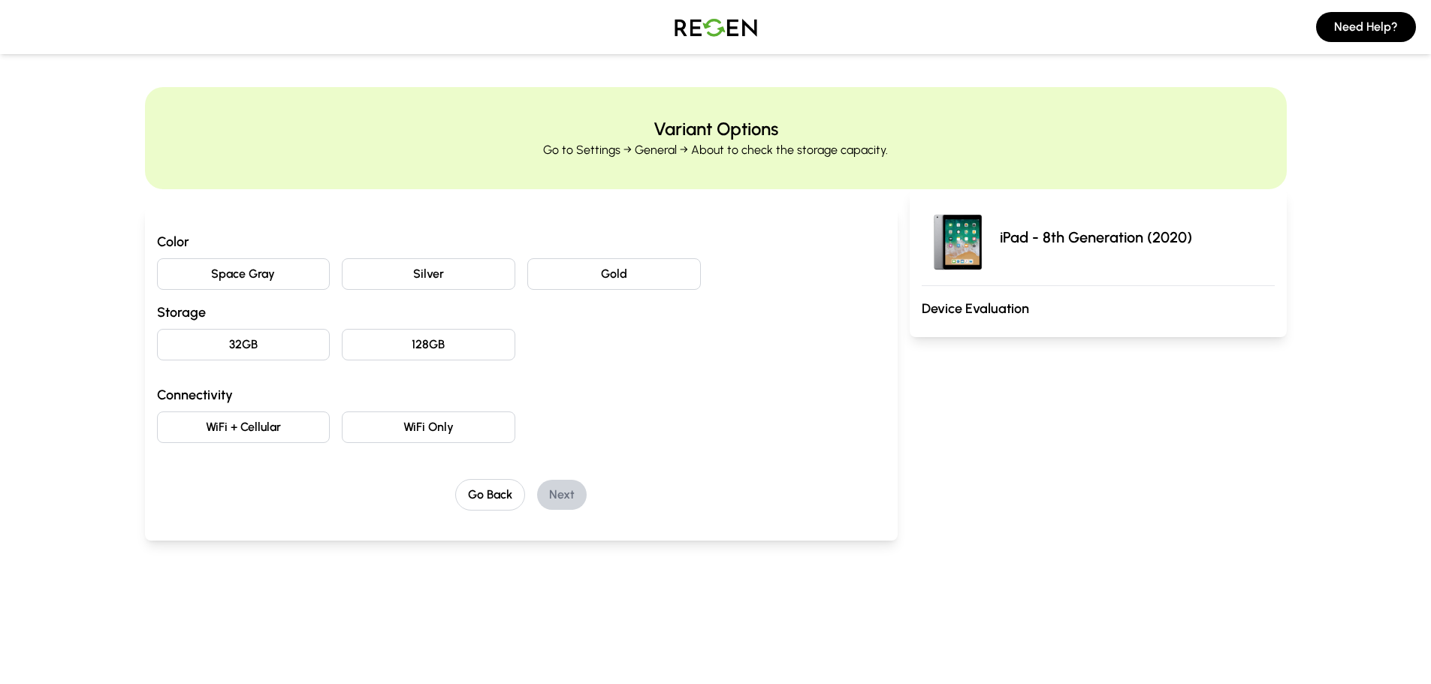
click at [383, 290] on button "Silver" at bounding box center [429, 274] width 174 height 32
click at [293, 361] on button "32GB" at bounding box center [244, 345] width 174 height 32
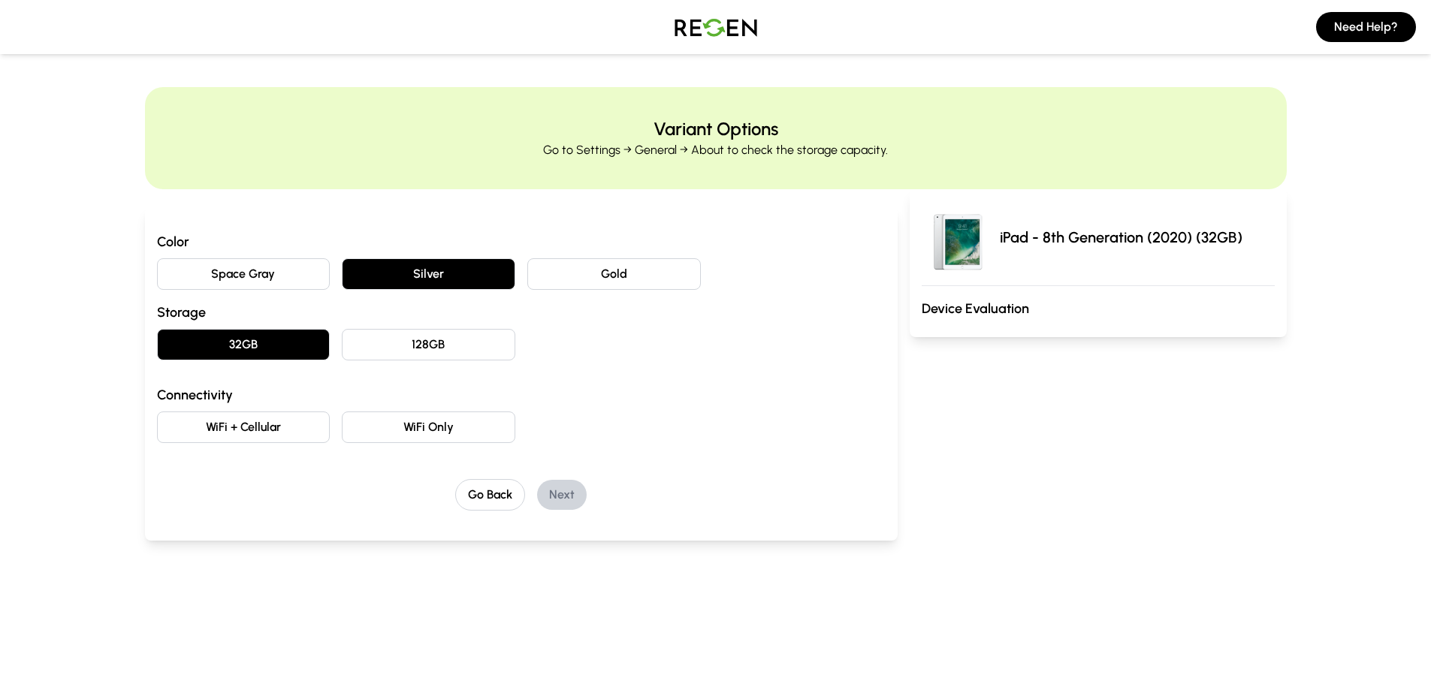
click at [285, 406] on h3 "Connectivity" at bounding box center [521, 395] width 729 height 21
click at [286, 443] on button "WiFi + Cellular" at bounding box center [244, 428] width 174 height 32
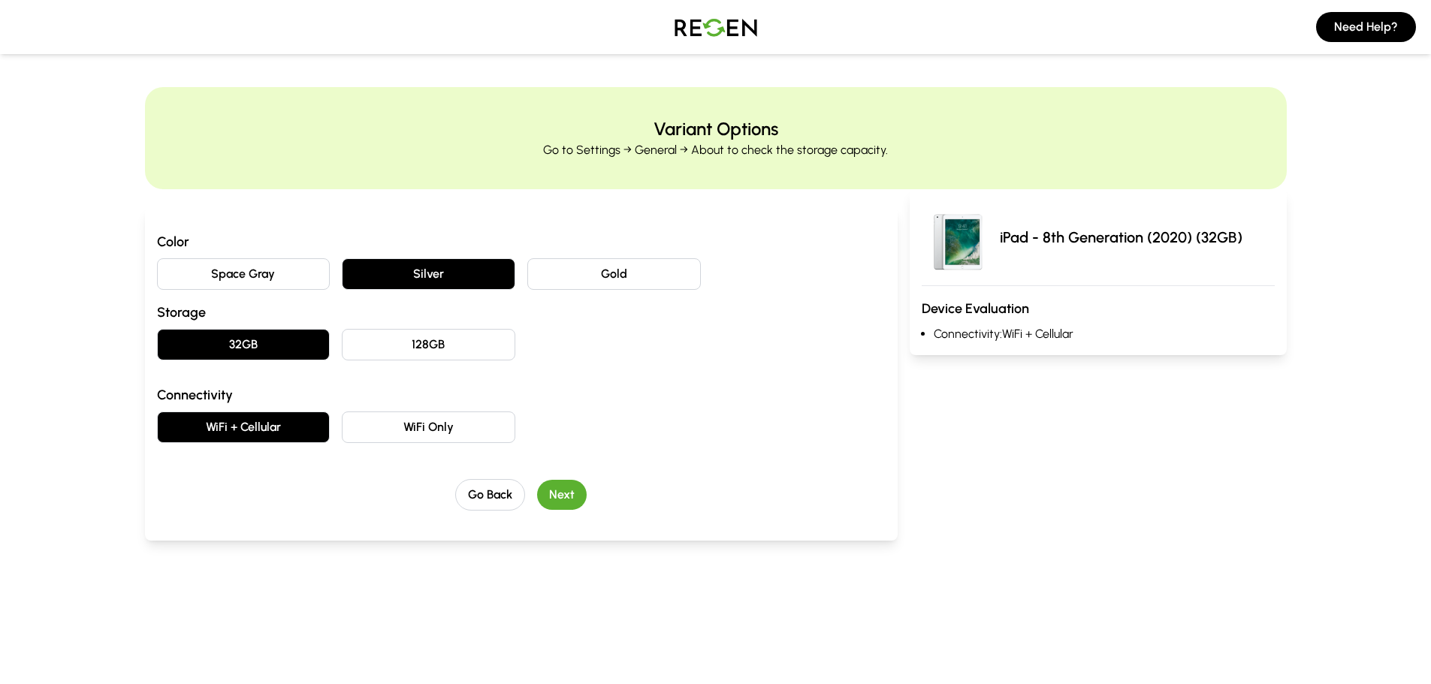
click at [560, 510] on button "Next" at bounding box center [562, 495] width 50 height 30
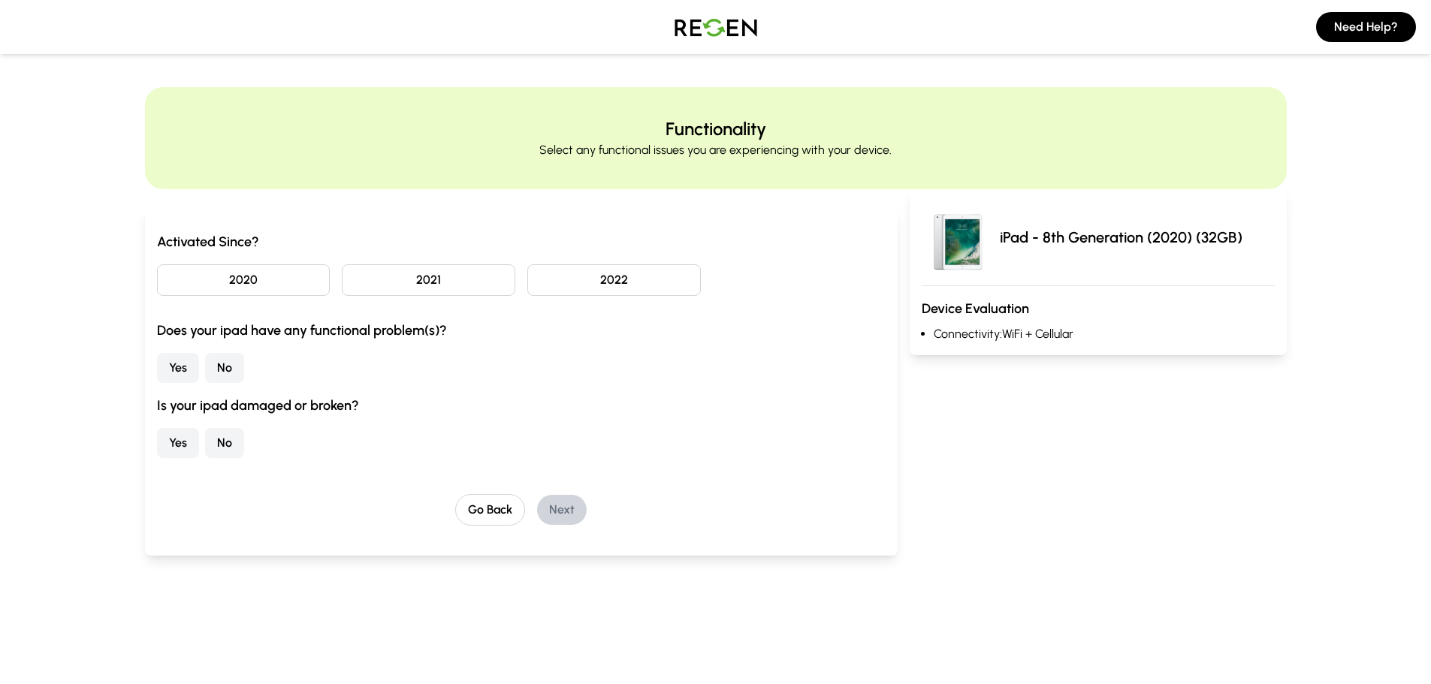
click at [427, 296] on button "2021" at bounding box center [429, 280] width 174 height 32
click at [234, 383] on button "No" at bounding box center [224, 368] width 39 height 30
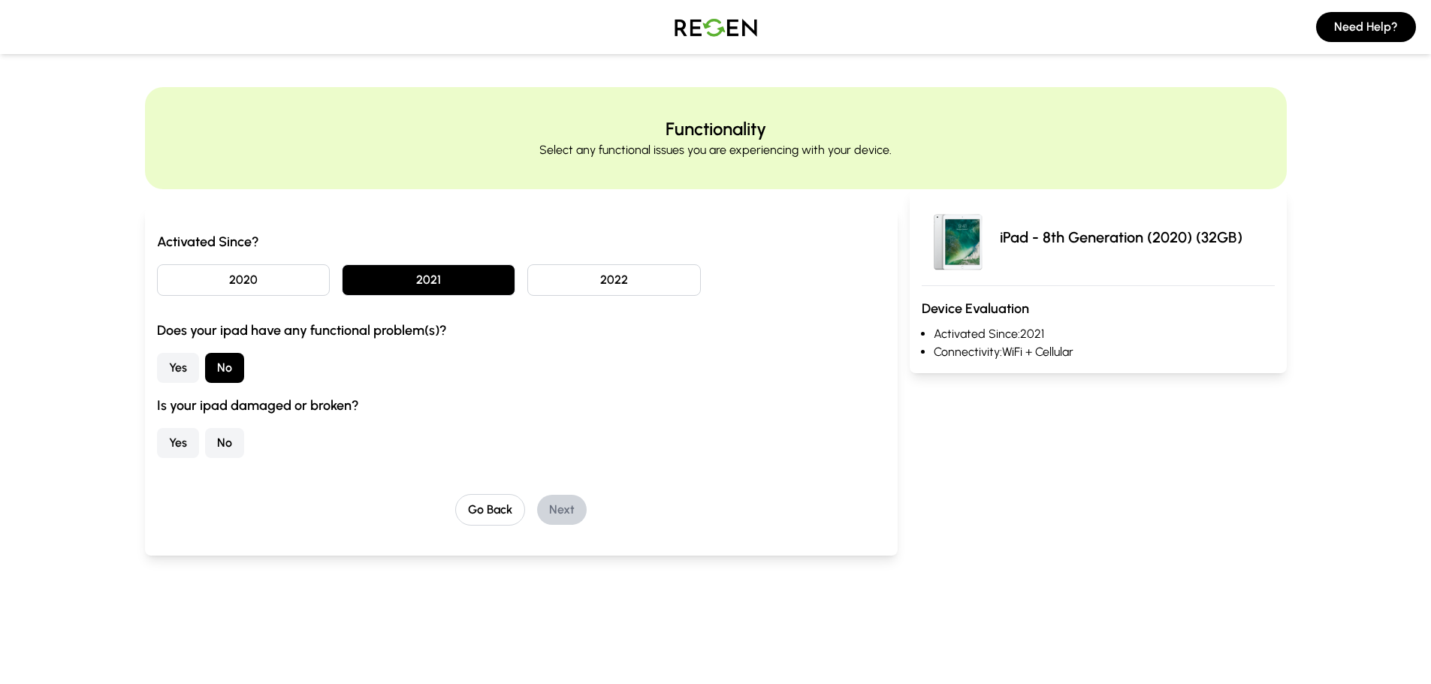
click at [244, 458] on button "No" at bounding box center [224, 443] width 39 height 30
click at [545, 525] on button "Next" at bounding box center [562, 510] width 50 height 30
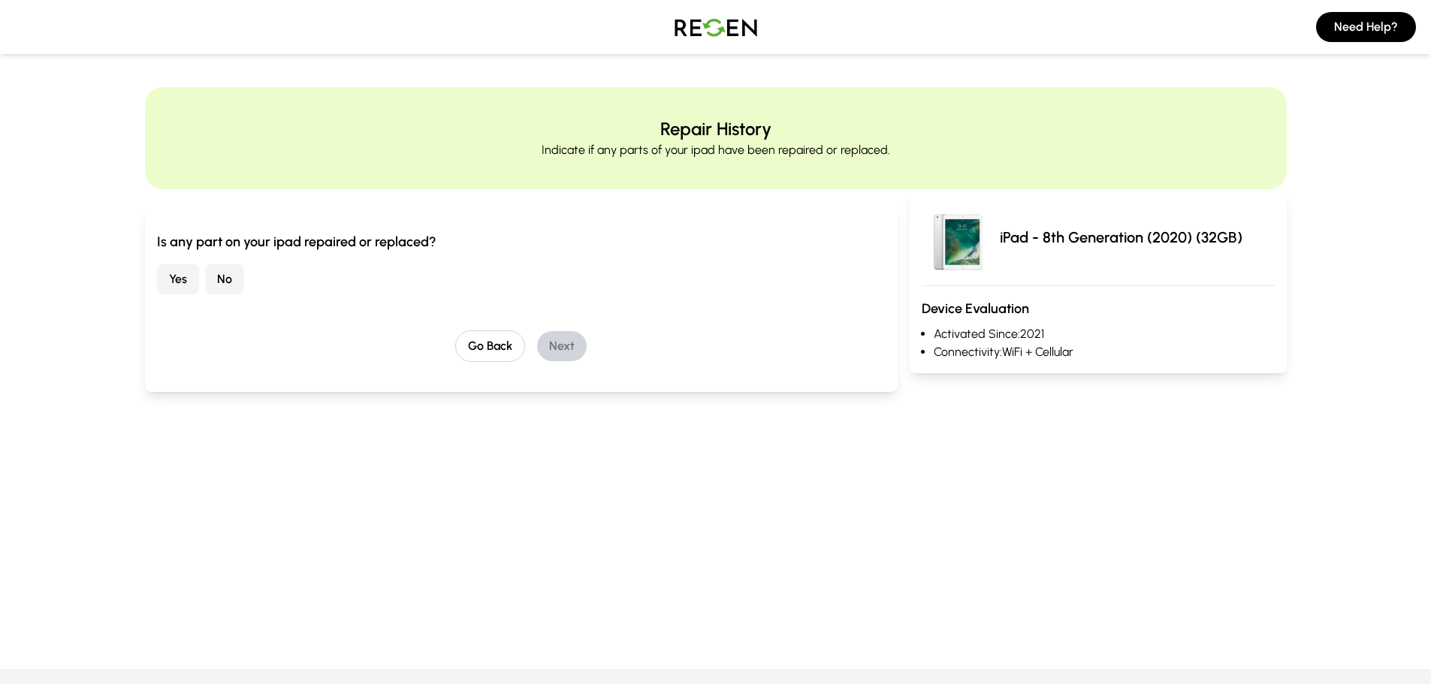
click at [244, 294] on button "No" at bounding box center [224, 279] width 39 height 30
click at [579, 361] on button "Next" at bounding box center [562, 346] width 50 height 30
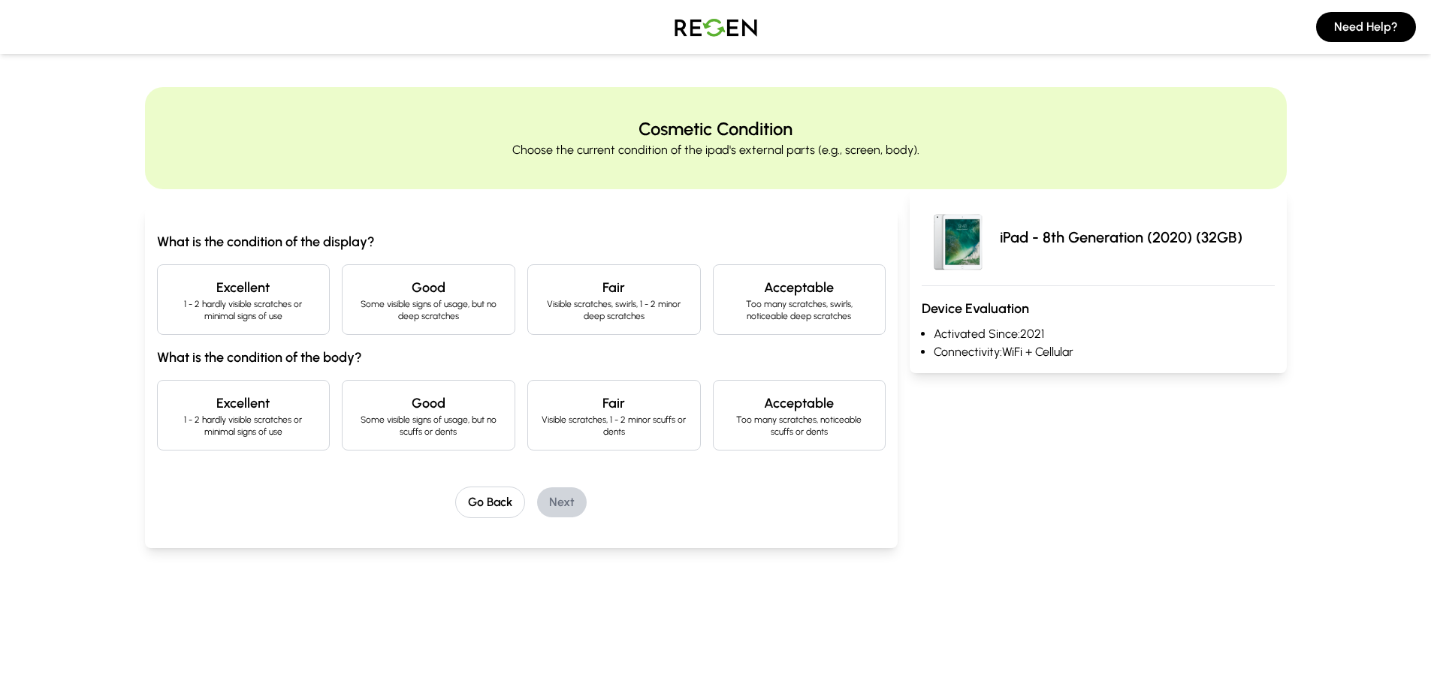
click at [415, 322] on p "Some visible signs of usage, but no deep scratches" at bounding box center [429, 310] width 148 height 24
click at [313, 414] on h4 "Excellent" at bounding box center [244, 403] width 148 height 21
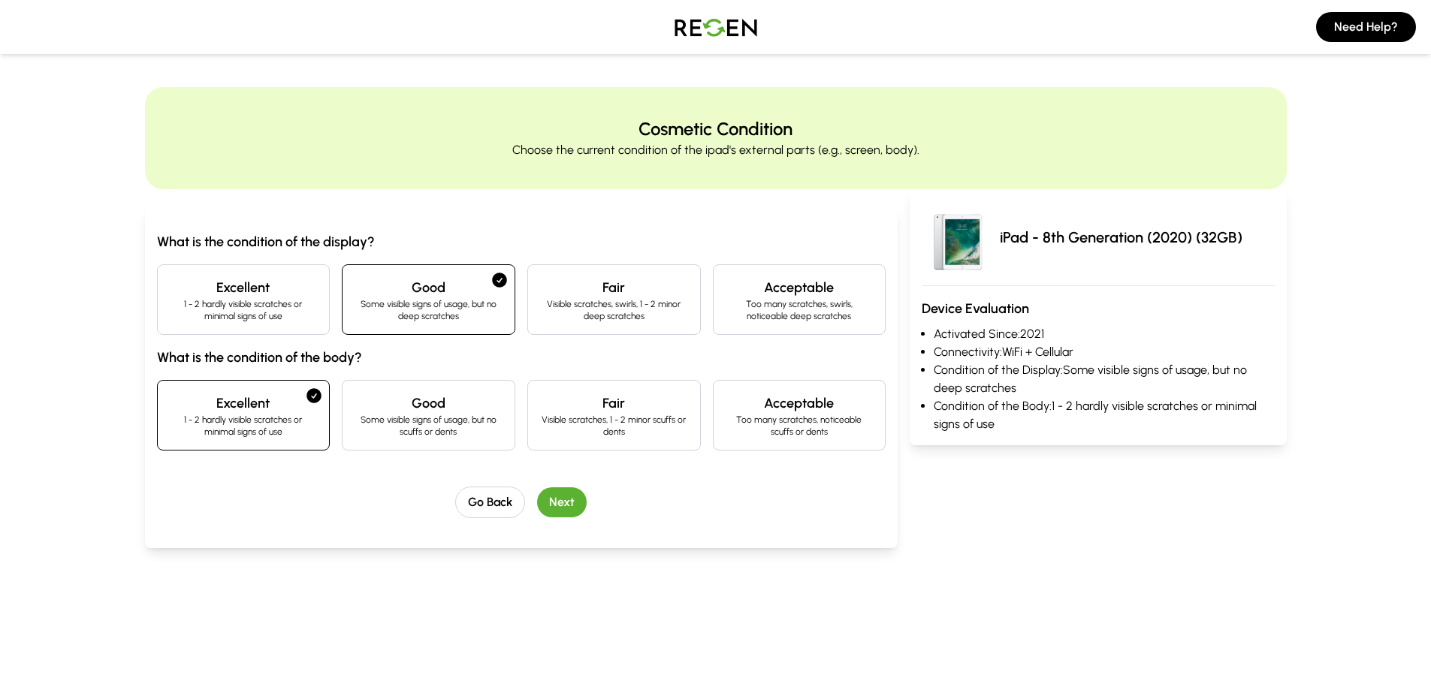
click at [585, 518] on button "Next" at bounding box center [562, 503] width 50 height 30
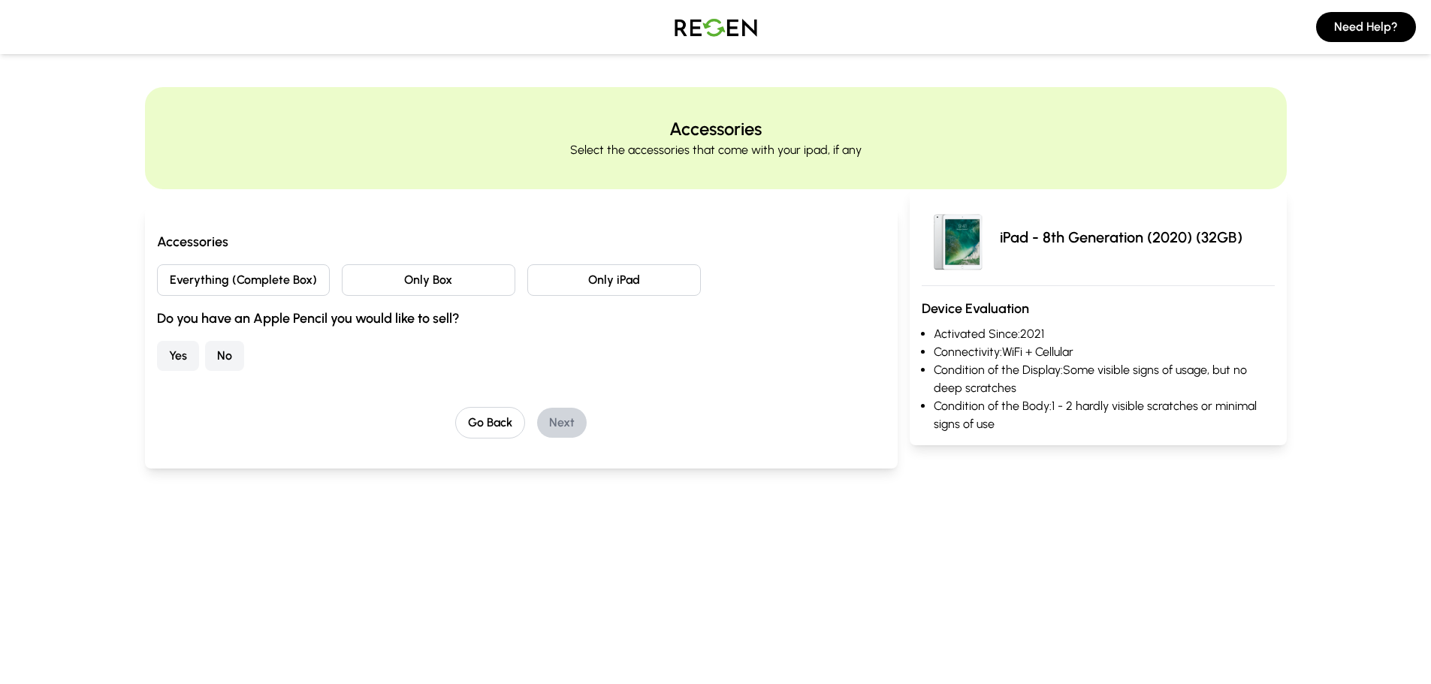
click at [576, 296] on button "Only iPad" at bounding box center [614, 280] width 174 height 32
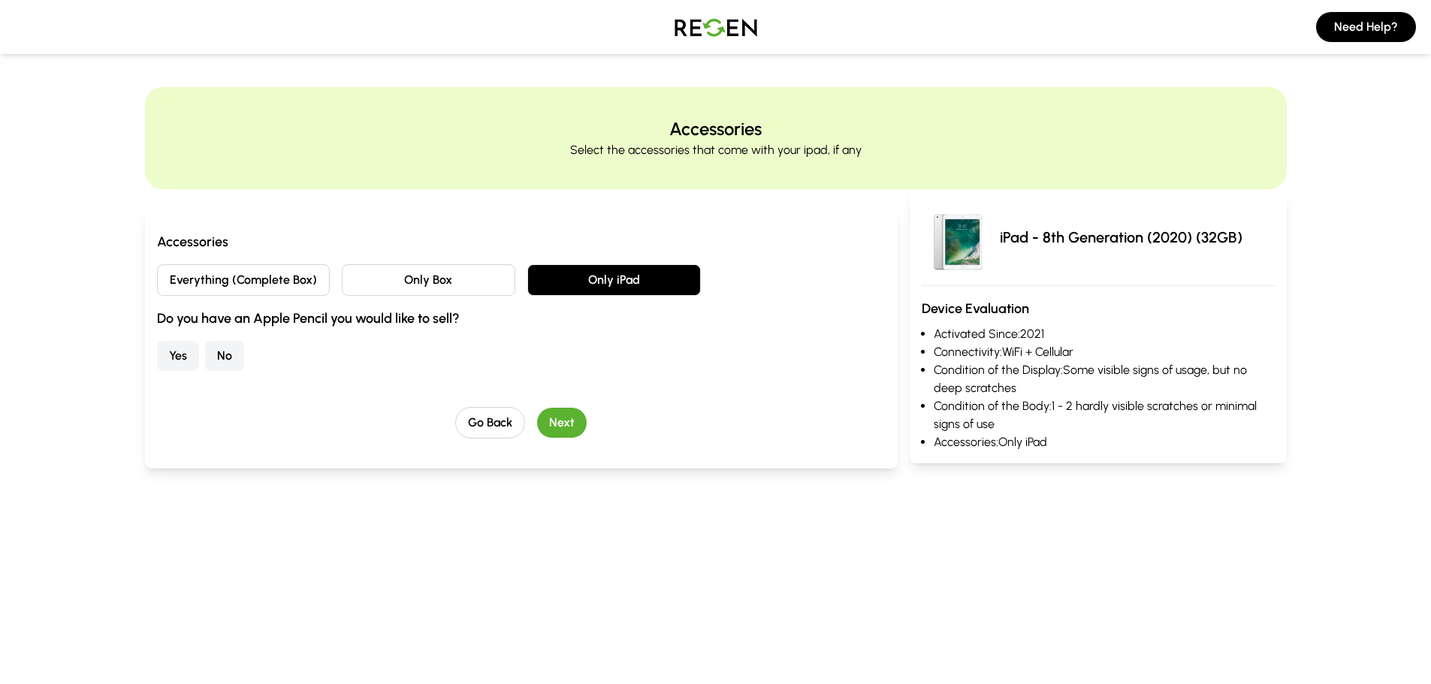
click at [430, 296] on button "Only Box" at bounding box center [429, 280] width 174 height 32
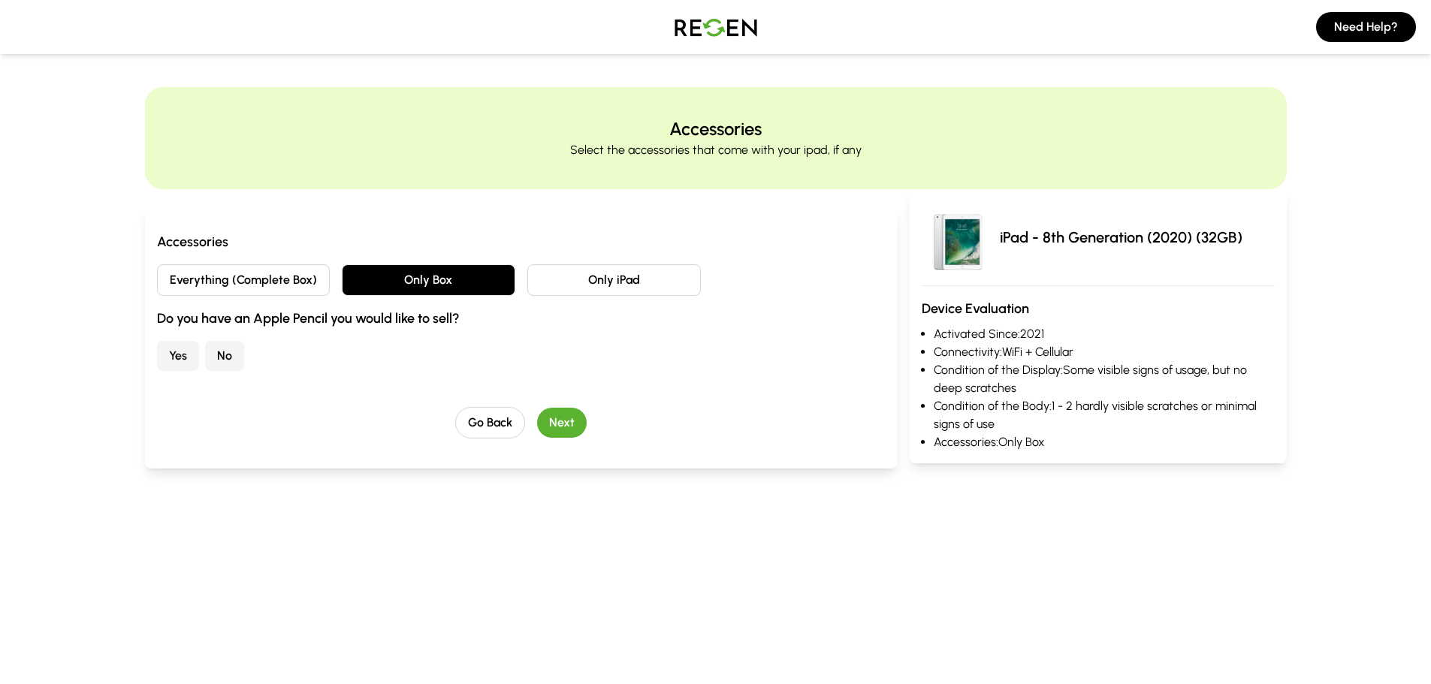
click at [261, 296] on button "Everything (Complete Box)" at bounding box center [244, 280] width 174 height 32
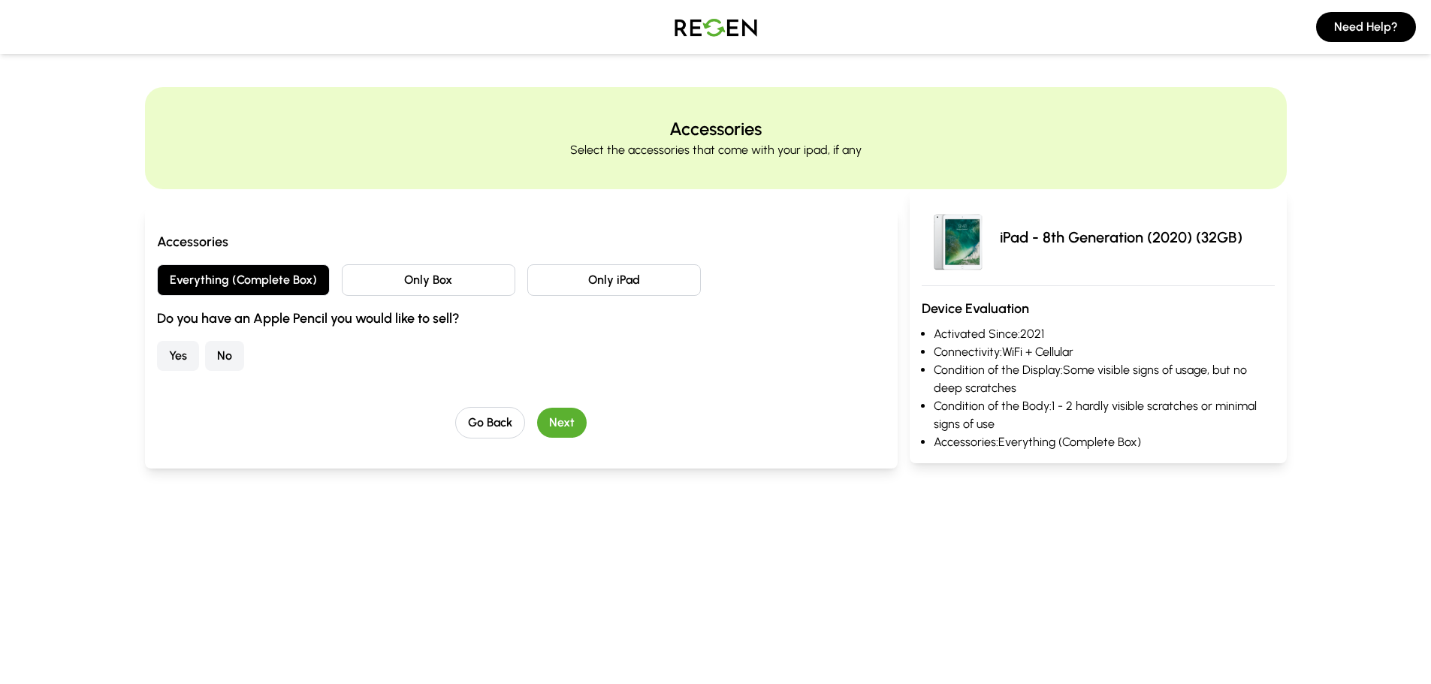
click at [180, 371] on button "Yes" at bounding box center [178, 356] width 42 height 30
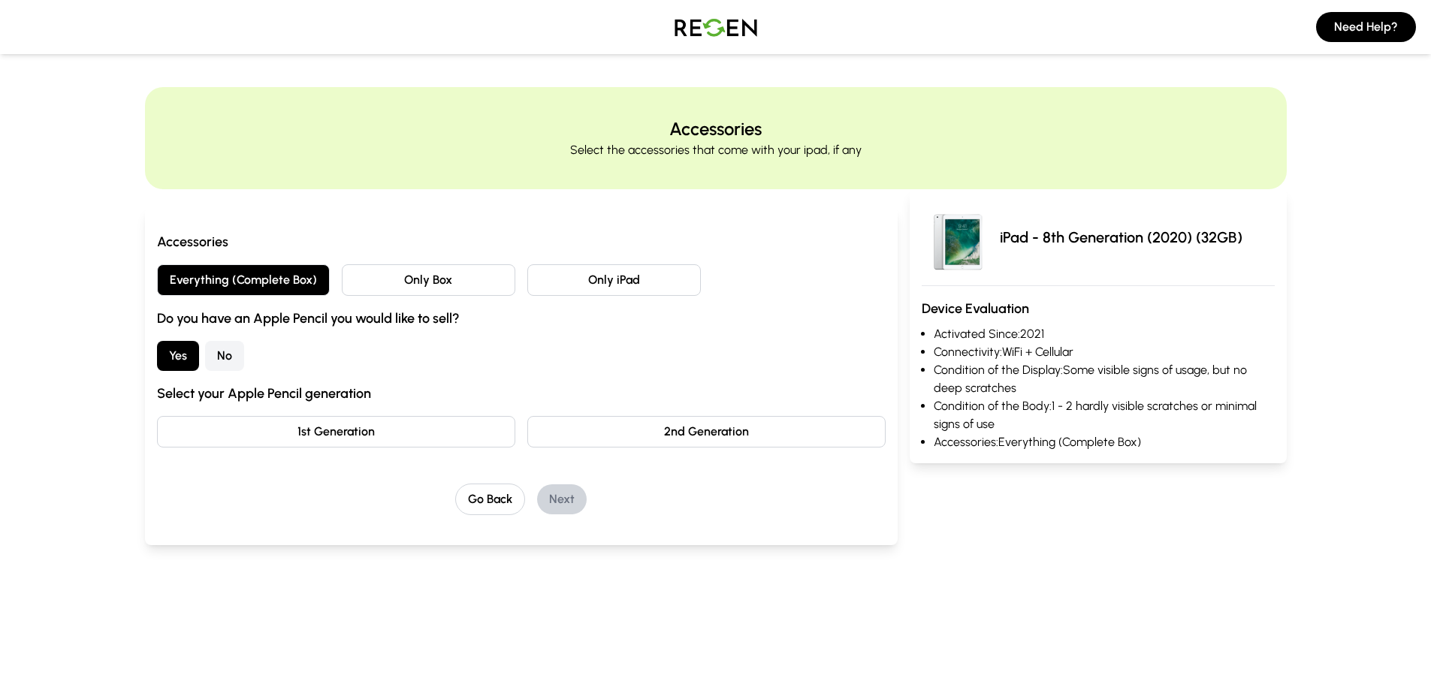
click at [445, 448] on button "1st Generation" at bounding box center [336, 432] width 358 height 32
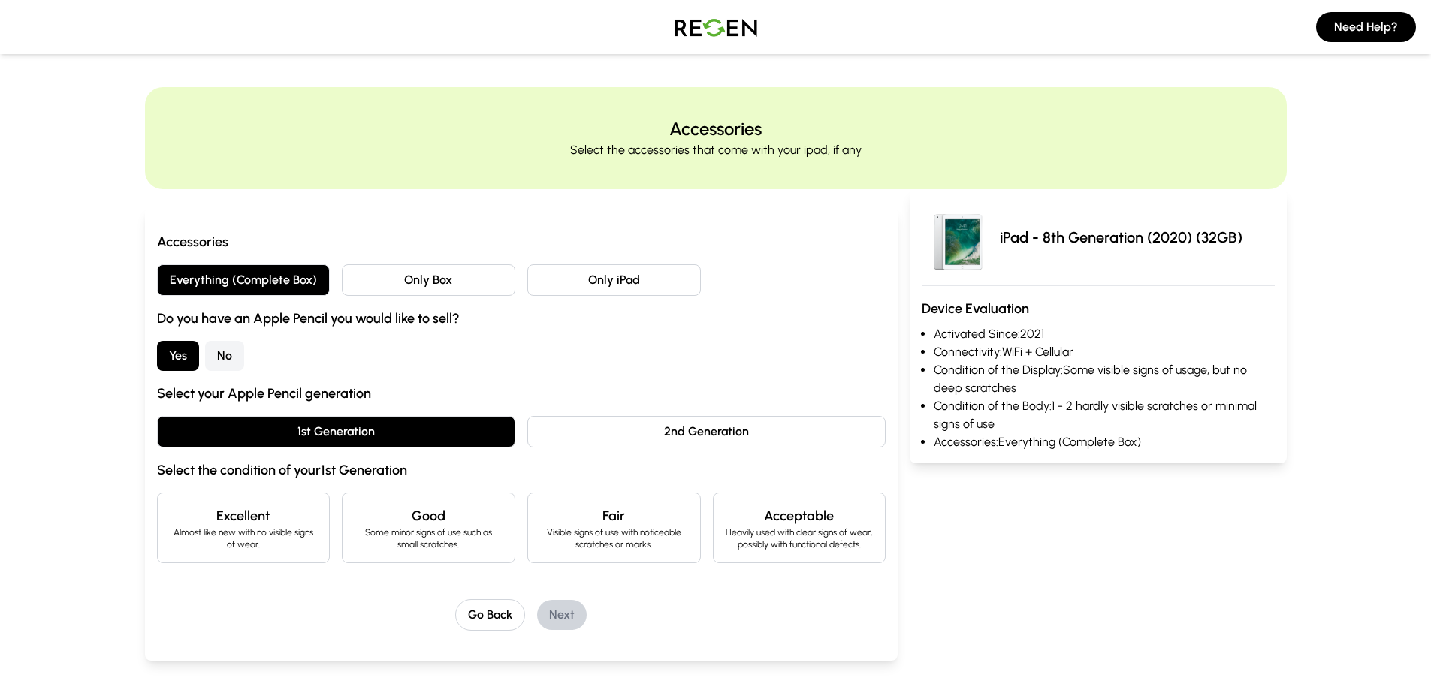
scroll to position [225, 0]
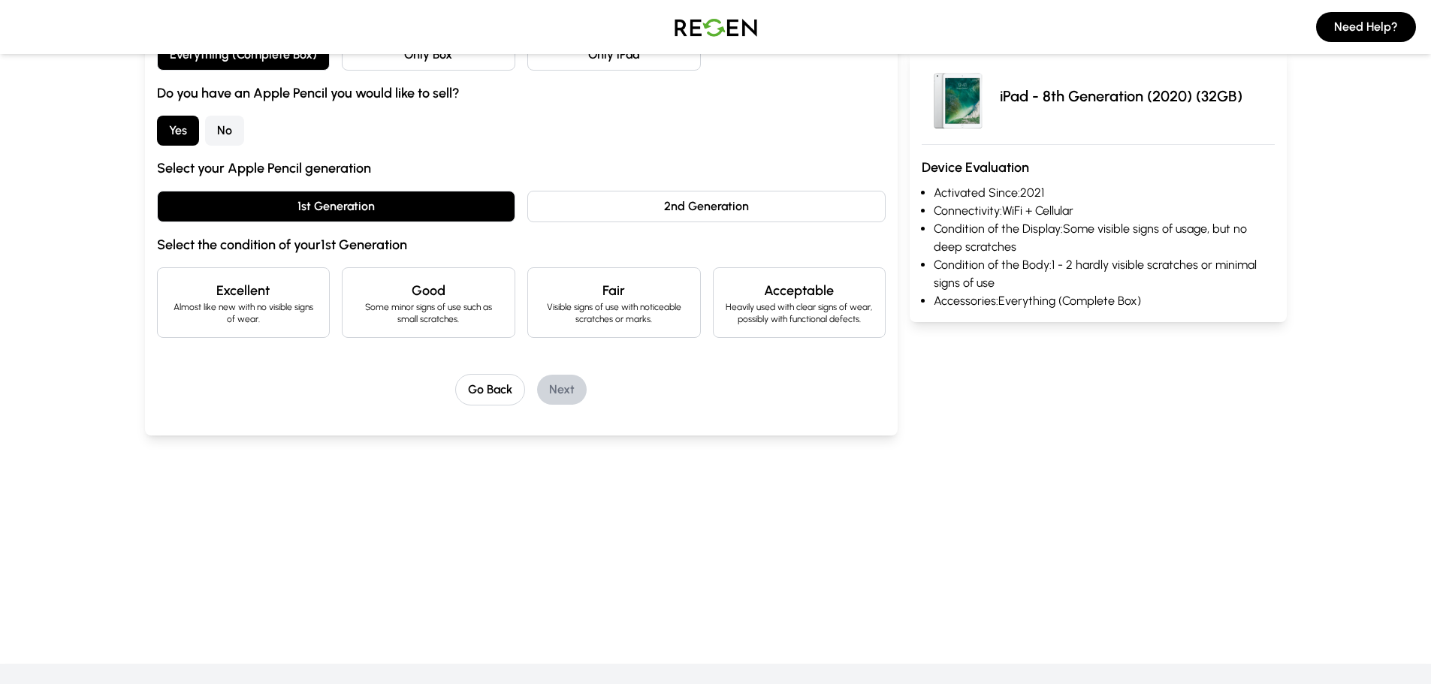
click at [461, 222] on button "1st Generation" at bounding box center [336, 207] width 358 height 32
click at [242, 146] on button "No" at bounding box center [224, 131] width 39 height 30
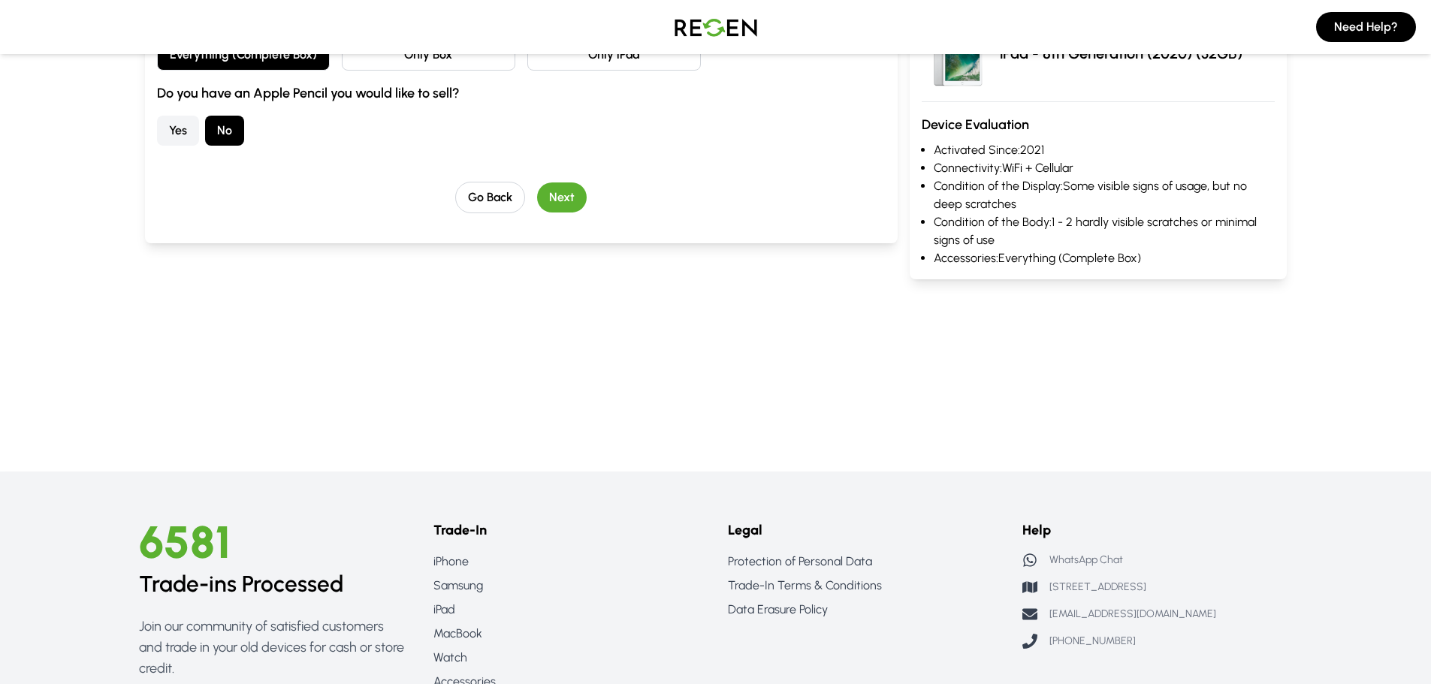
click at [587, 213] on button "Next" at bounding box center [562, 198] width 50 height 30
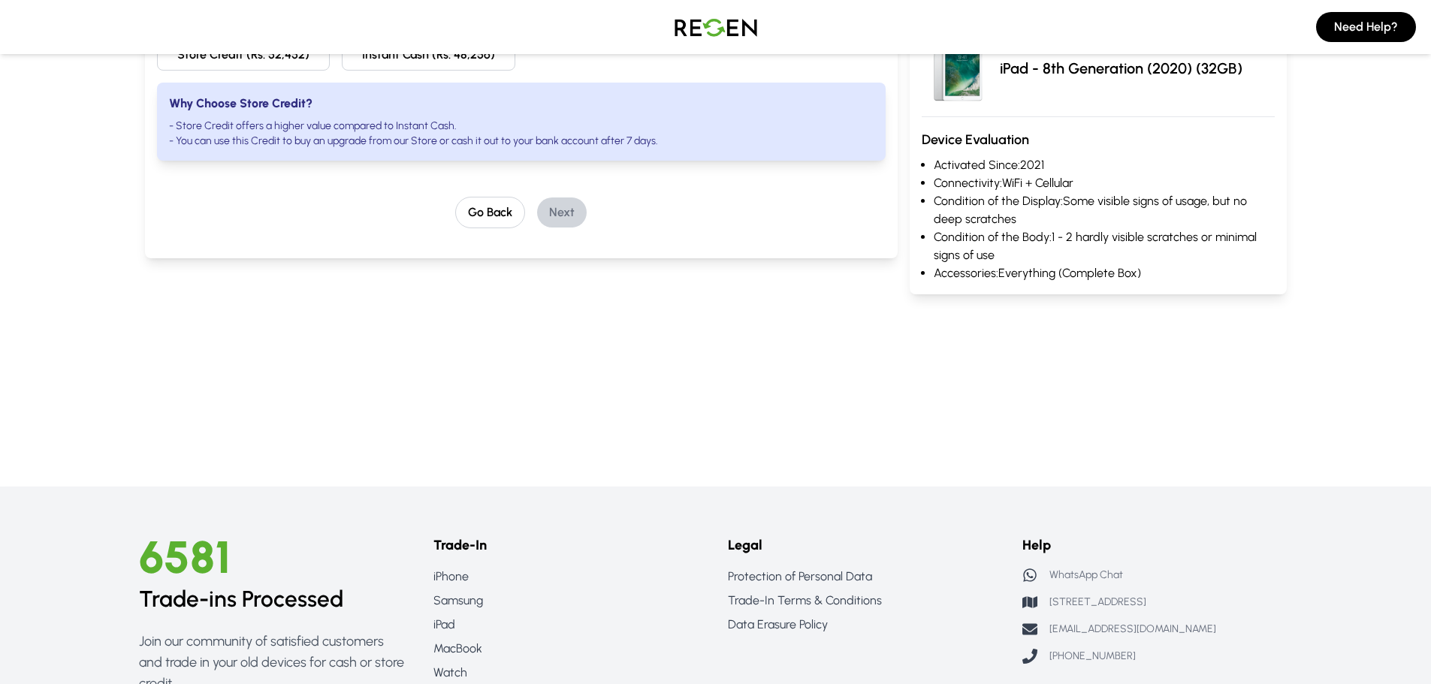
scroll to position [0, 0]
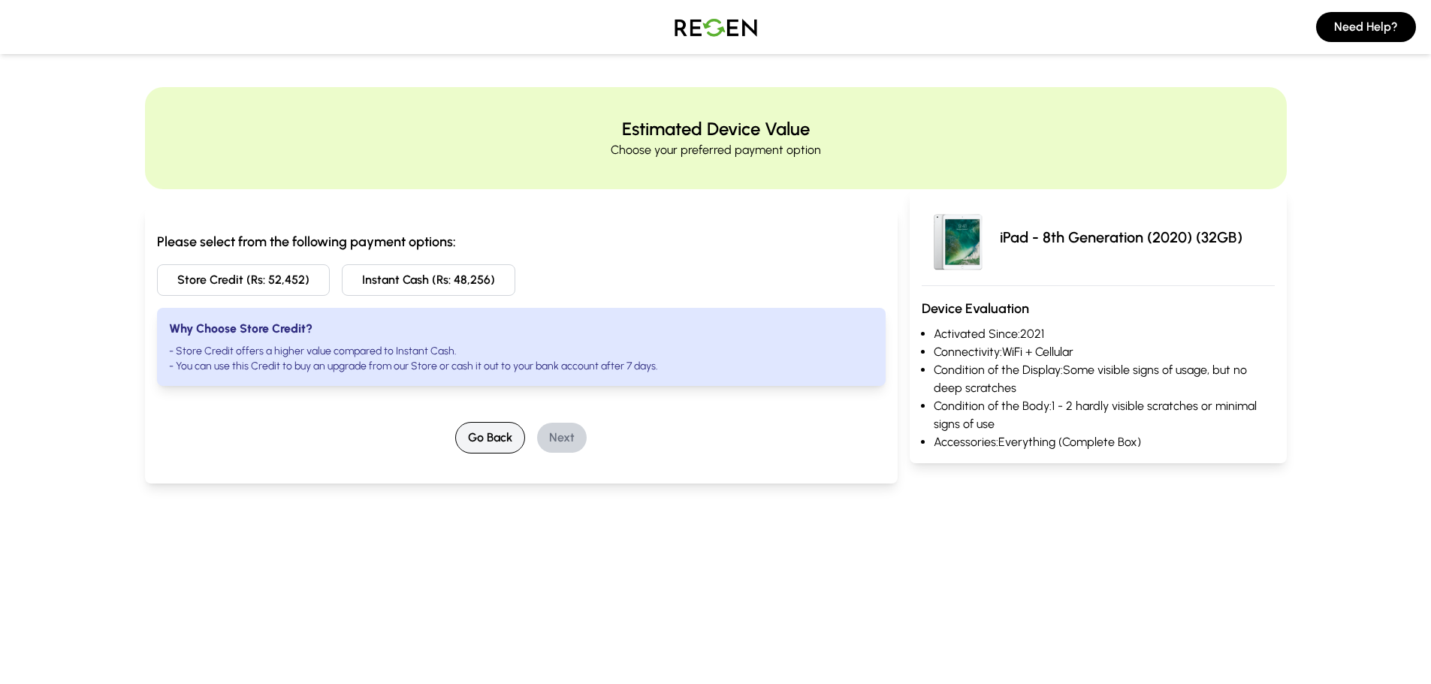
click at [495, 454] on button "Go Back" at bounding box center [490, 438] width 70 height 32
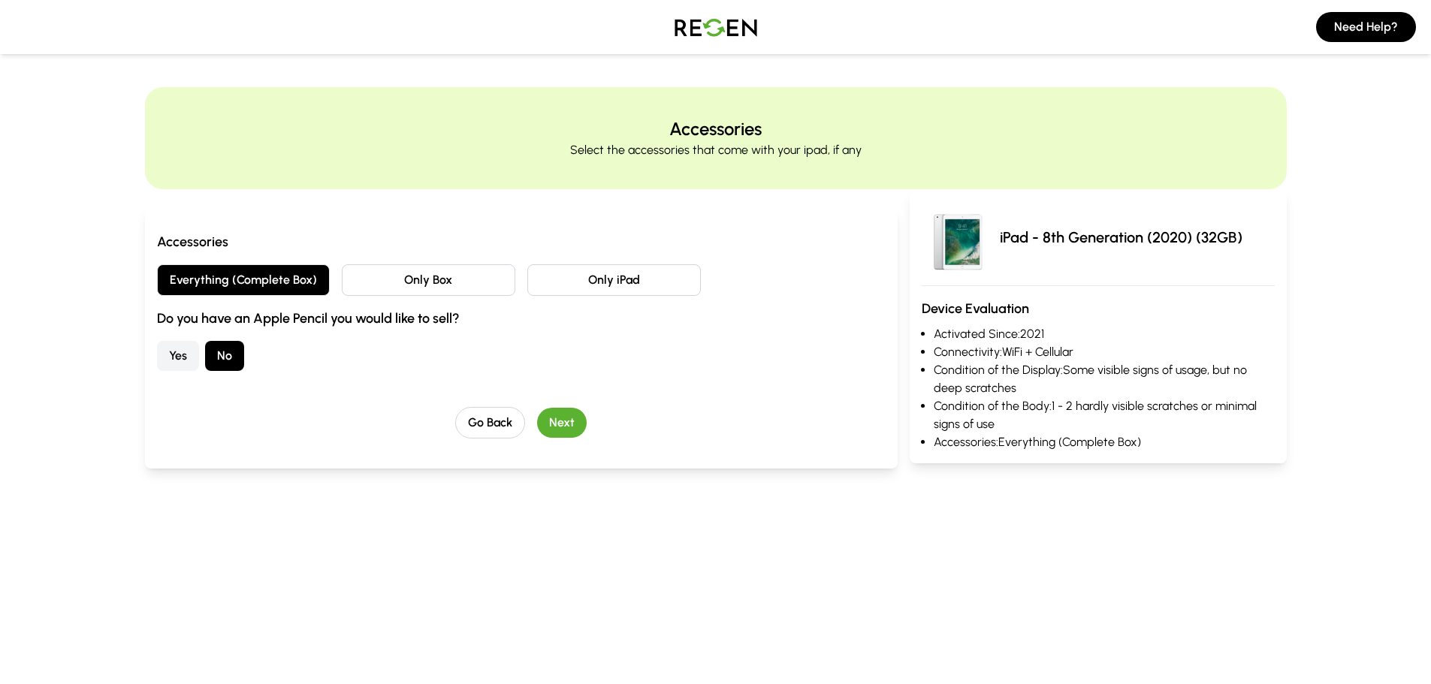
click at [199, 371] on button "Yes" at bounding box center [178, 356] width 42 height 30
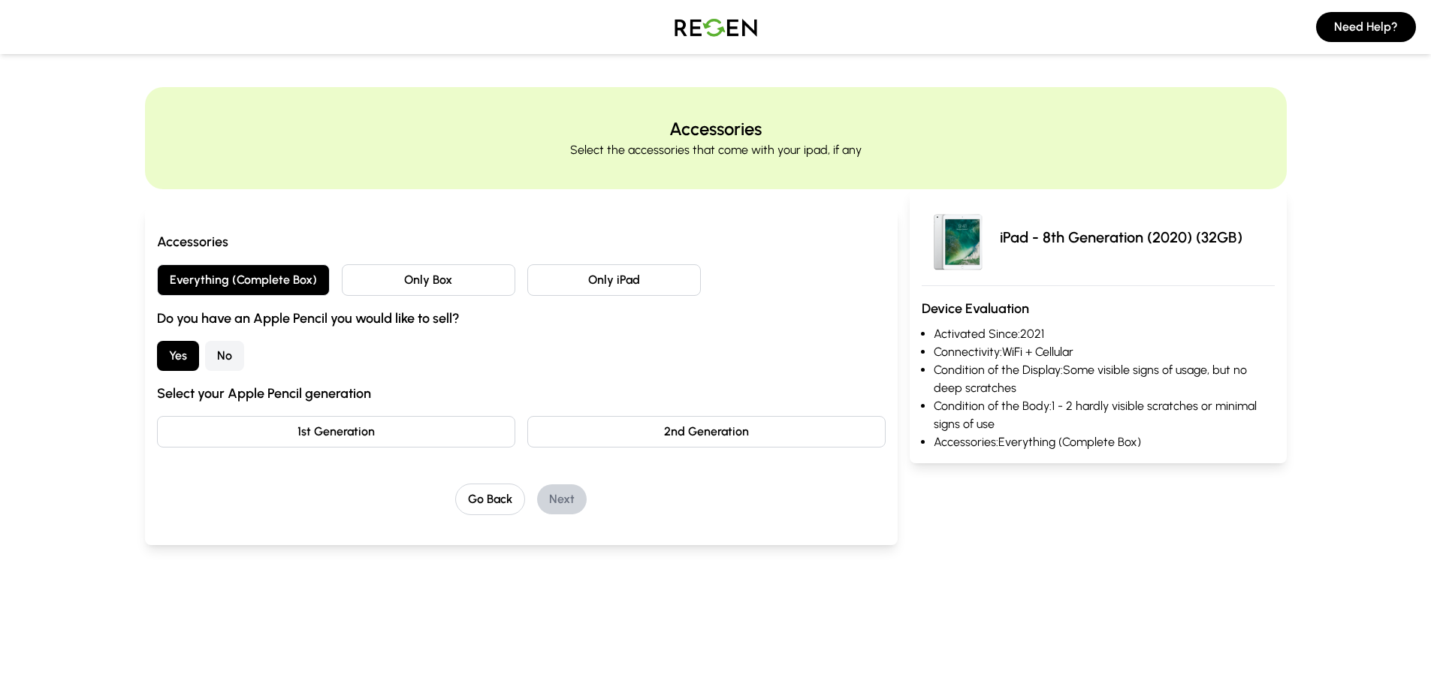
click at [515, 448] on div "1st Generation 2nd Generation" at bounding box center [521, 432] width 729 height 32
click at [473, 448] on button "1st Generation" at bounding box center [336, 432] width 358 height 32
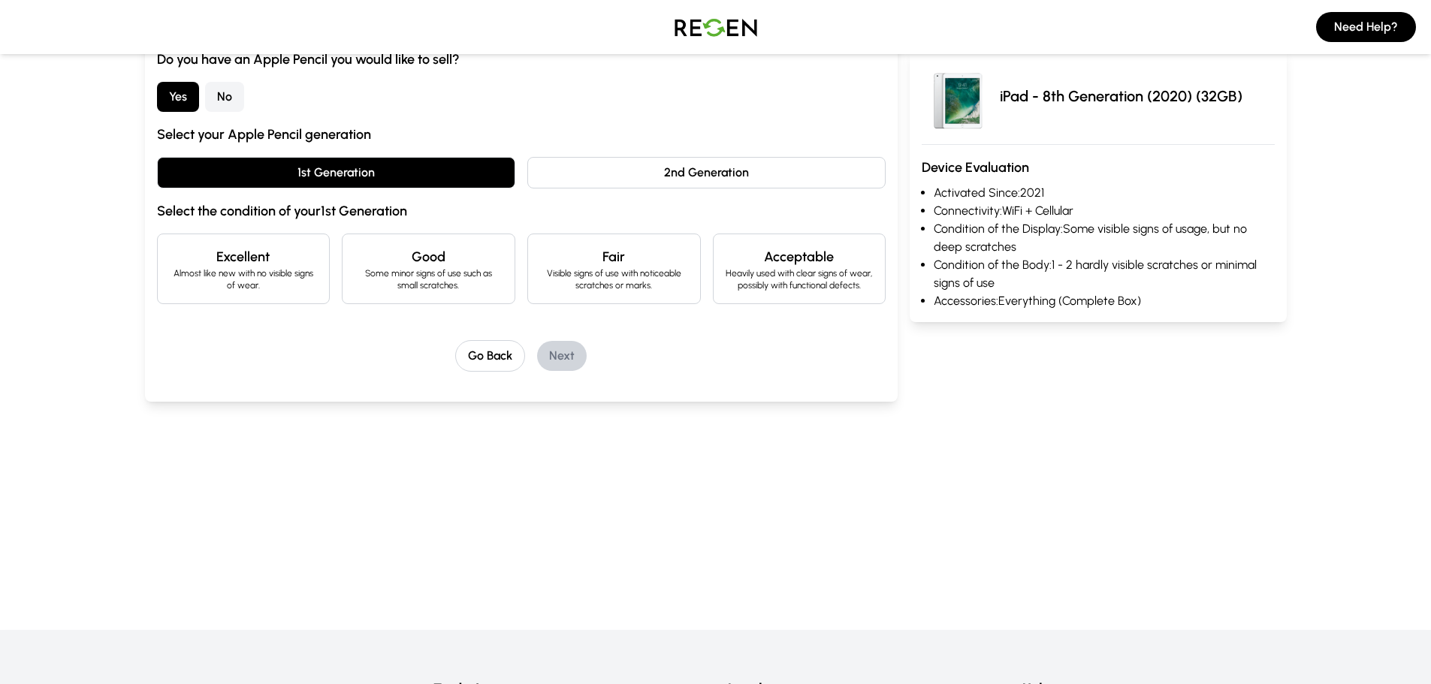
scroll to position [376, 0]
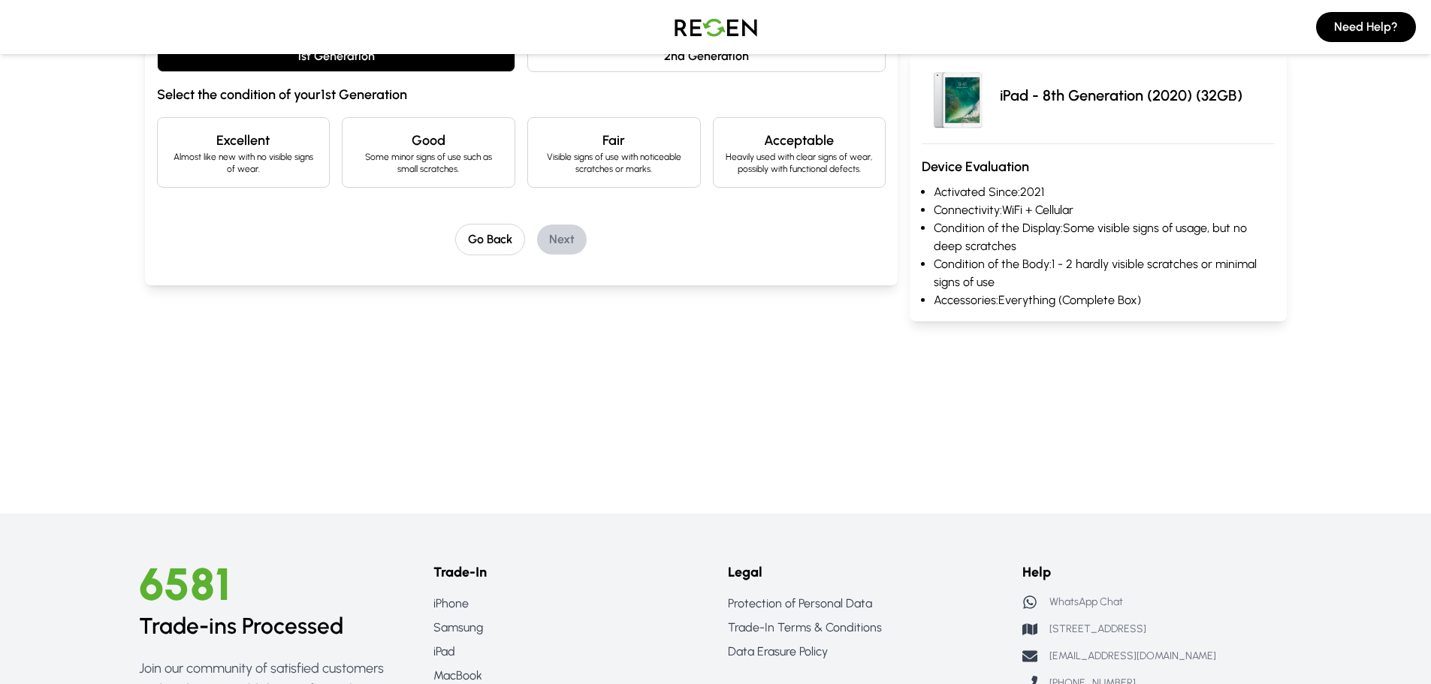
click at [295, 175] on p "Almost like new with no visible signs of wear." at bounding box center [244, 163] width 148 height 24
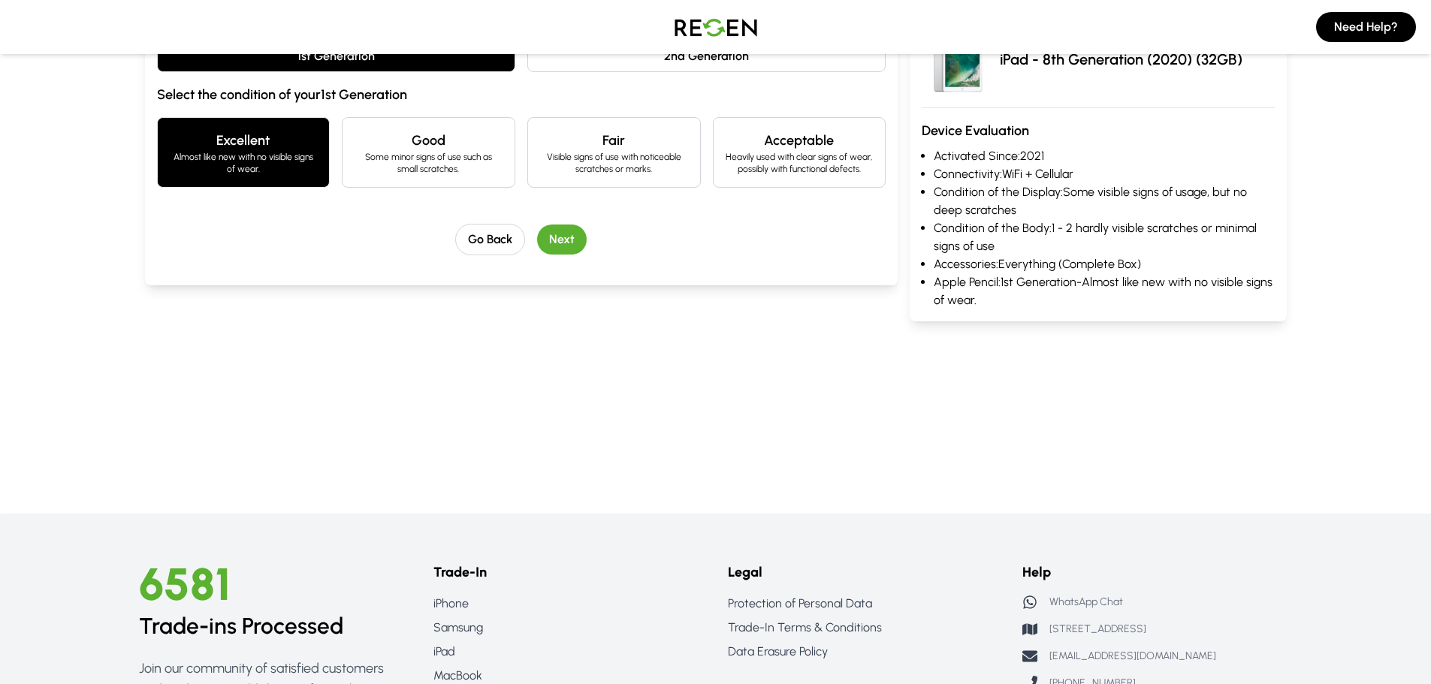
click at [476, 175] on p "Some minor signs of use such as small scratches." at bounding box center [429, 163] width 148 height 24
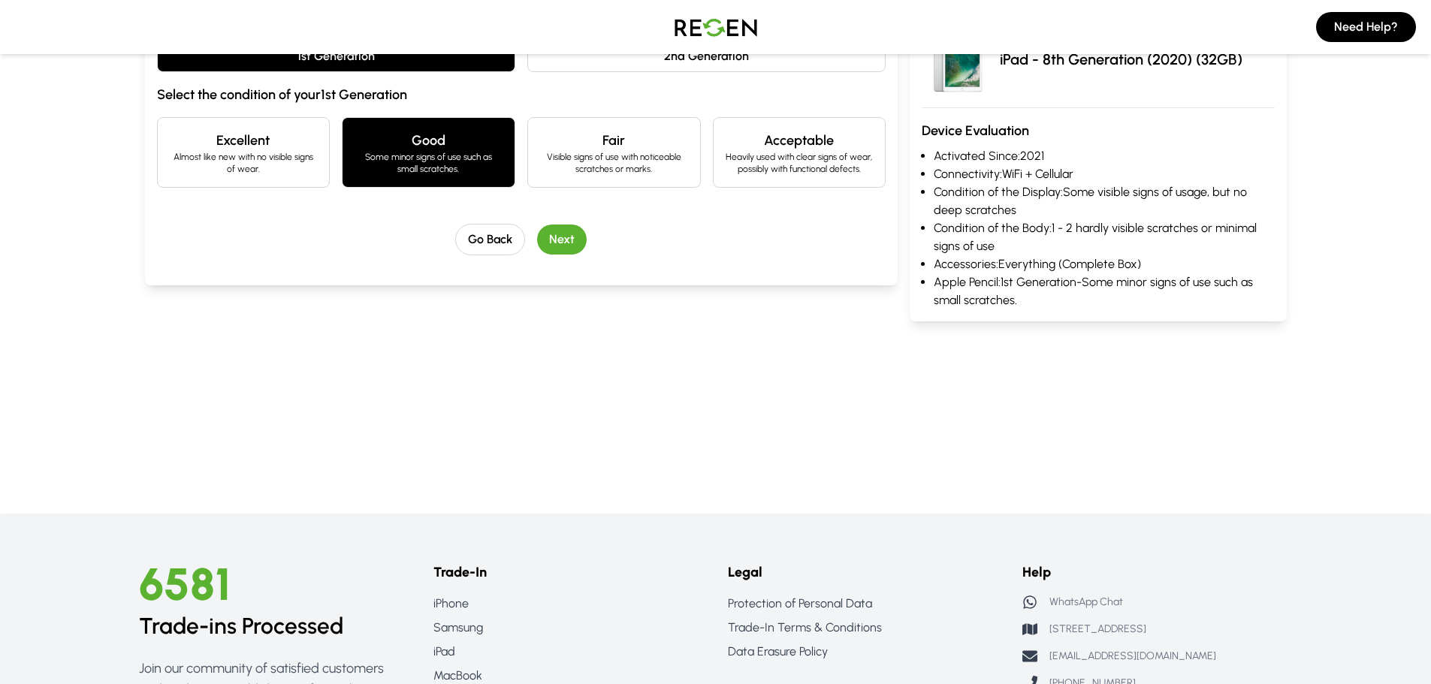
click at [558, 255] on button "Next" at bounding box center [562, 240] width 50 height 30
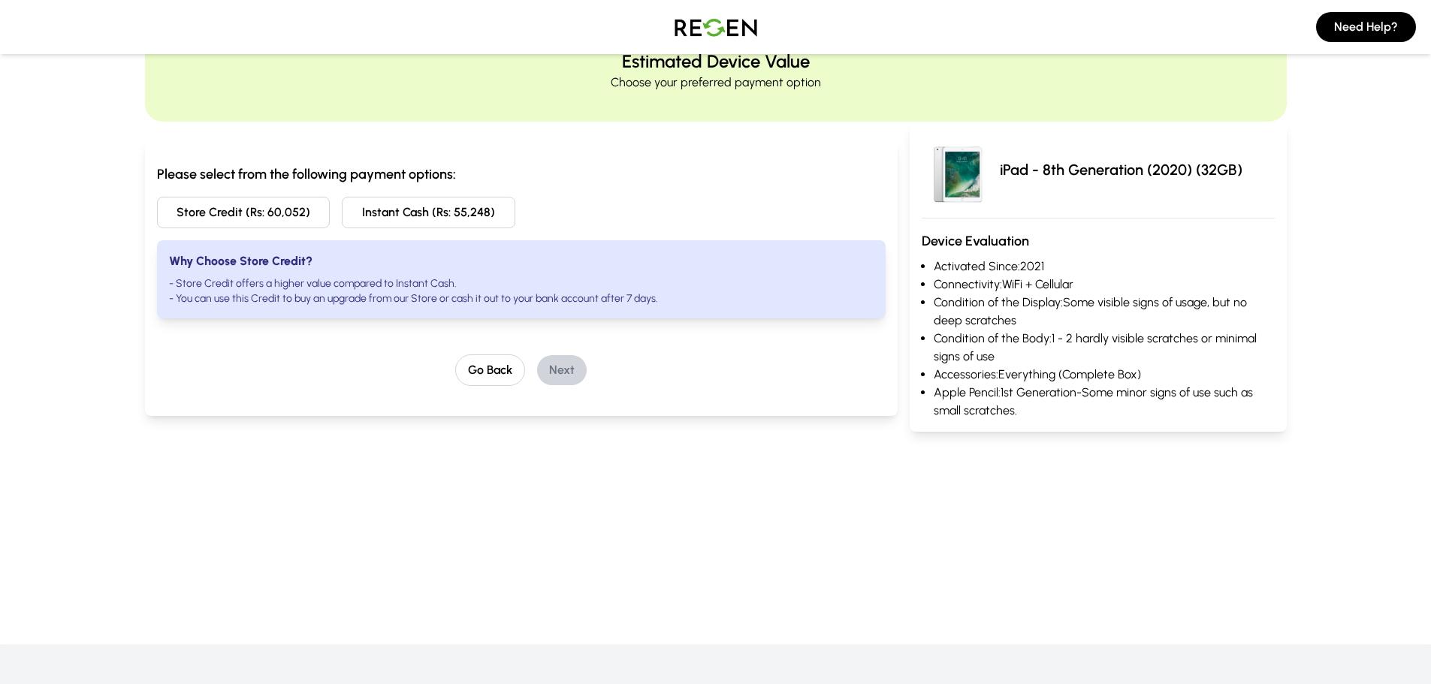
scroll to position [0, 0]
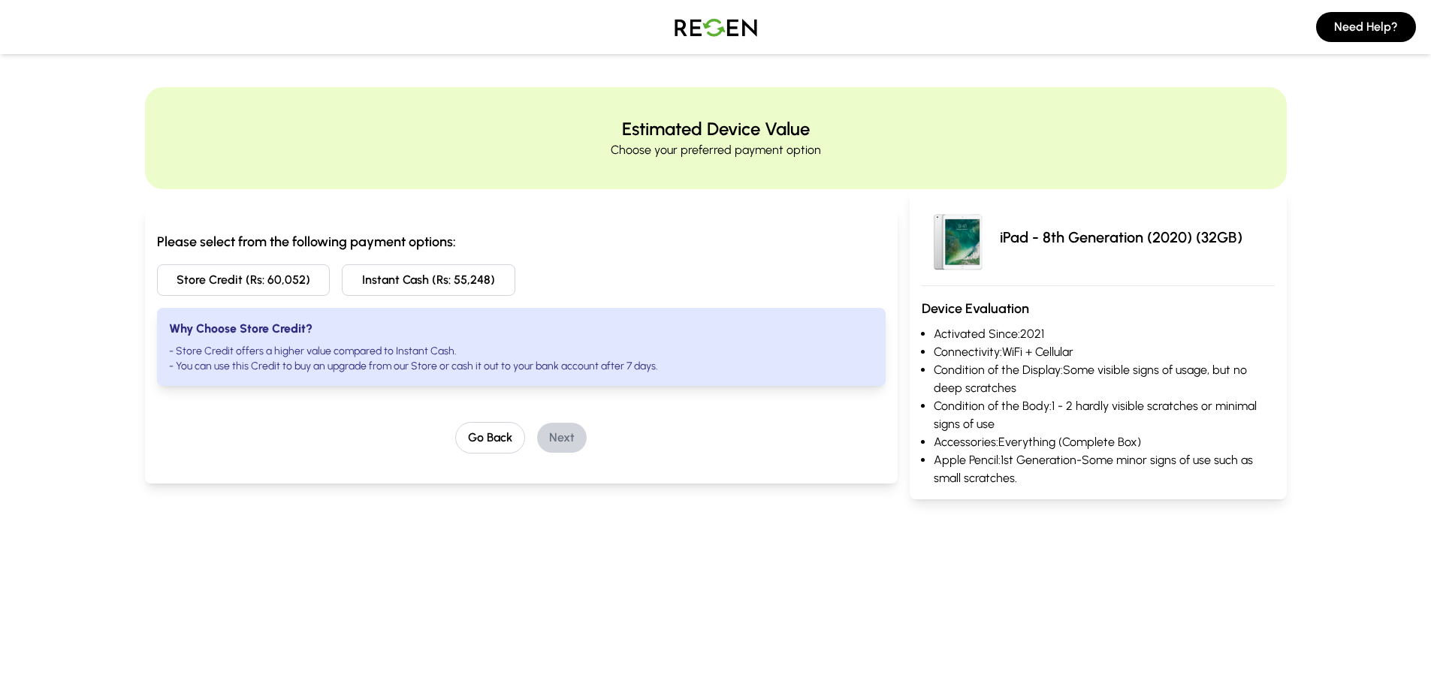
drag, startPoint x: 415, startPoint y: 366, endPoint x: 668, endPoint y: 475, distance: 275.6
click at [668, 374] on li "- You can use this Credit to buy an upgrade from our Store or cash it out to yo…" at bounding box center [521, 366] width 705 height 15
click at [473, 296] on button "Instant Cash (Rs: 55,248)" at bounding box center [429, 280] width 174 height 32
click at [574, 453] on button "Next" at bounding box center [562, 438] width 50 height 30
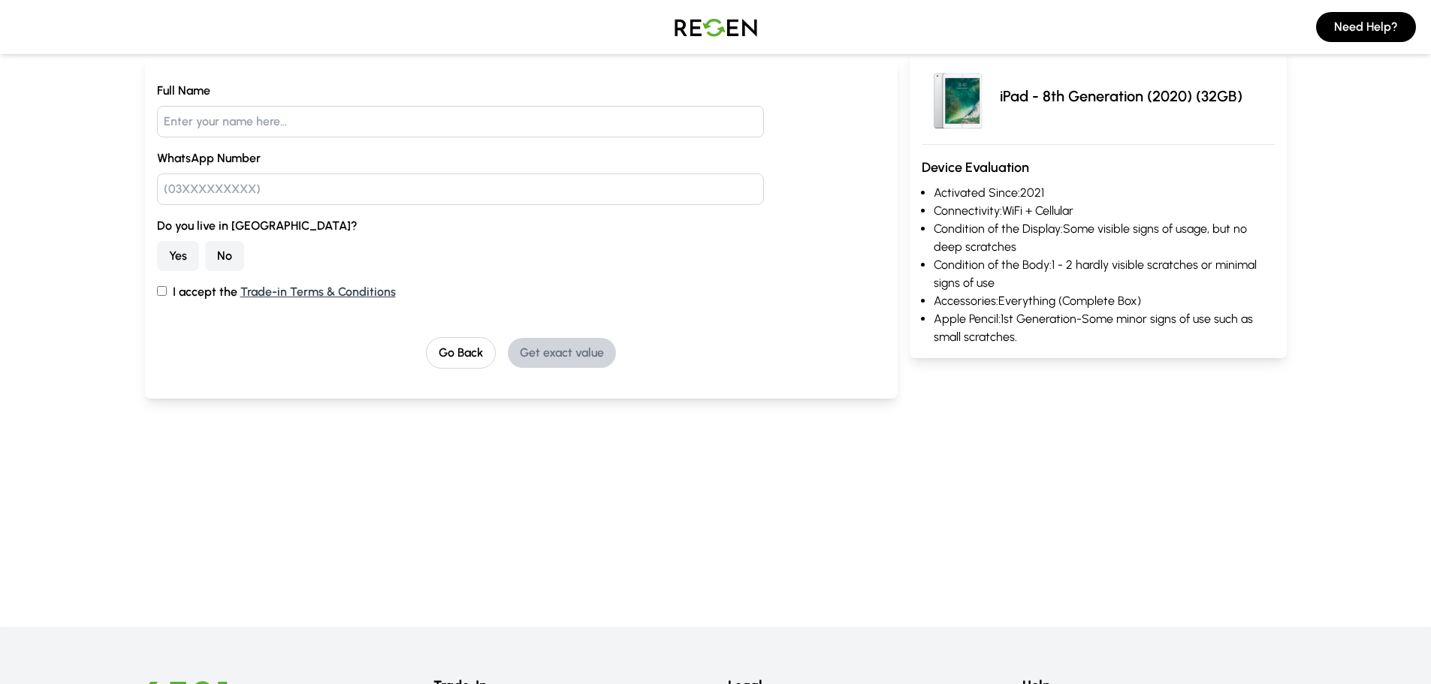
scroll to position [150, 0]
click at [241, 270] on button "No" at bounding box center [224, 255] width 39 height 30
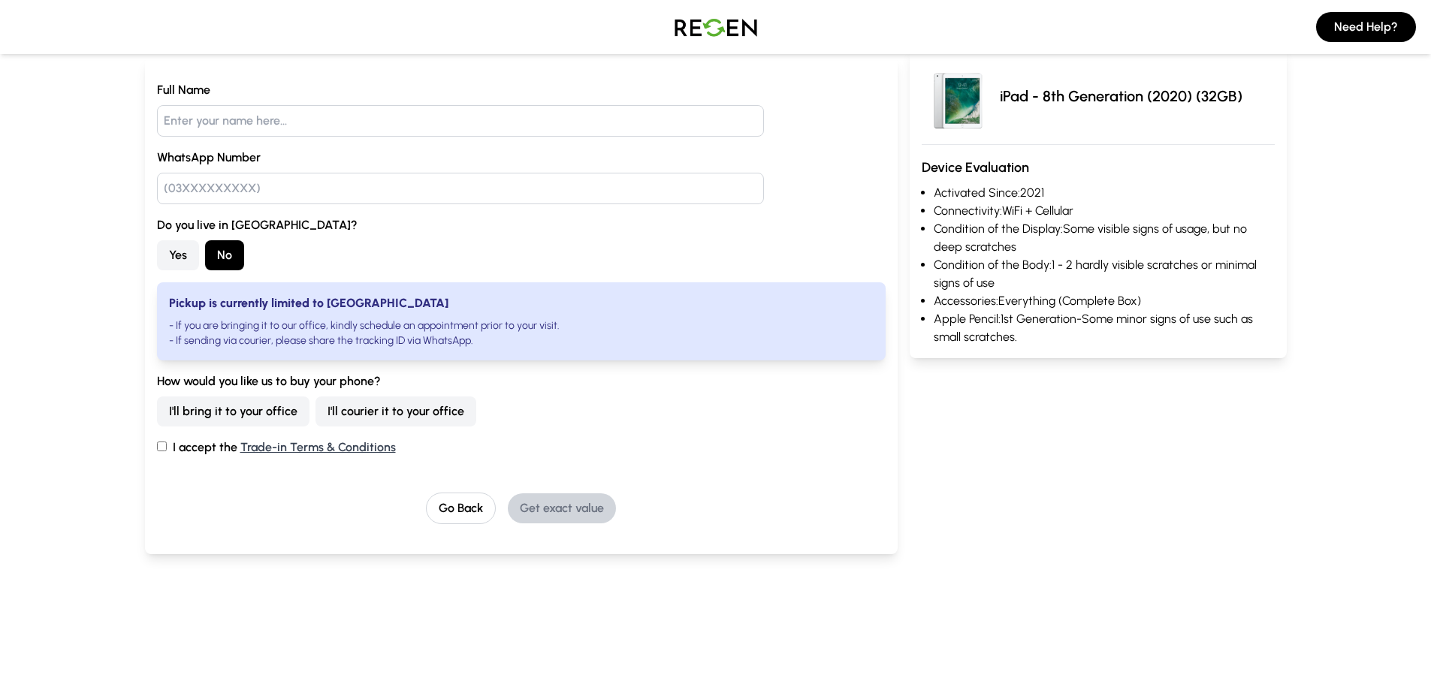
click at [169, 457] on label "I accept the Trade-in Terms & Conditions" at bounding box center [521, 448] width 729 height 18
click at [167, 451] on input "I accept the Trade-in Terms & Conditions" at bounding box center [162, 447] width 10 height 10
checkbox input "true"
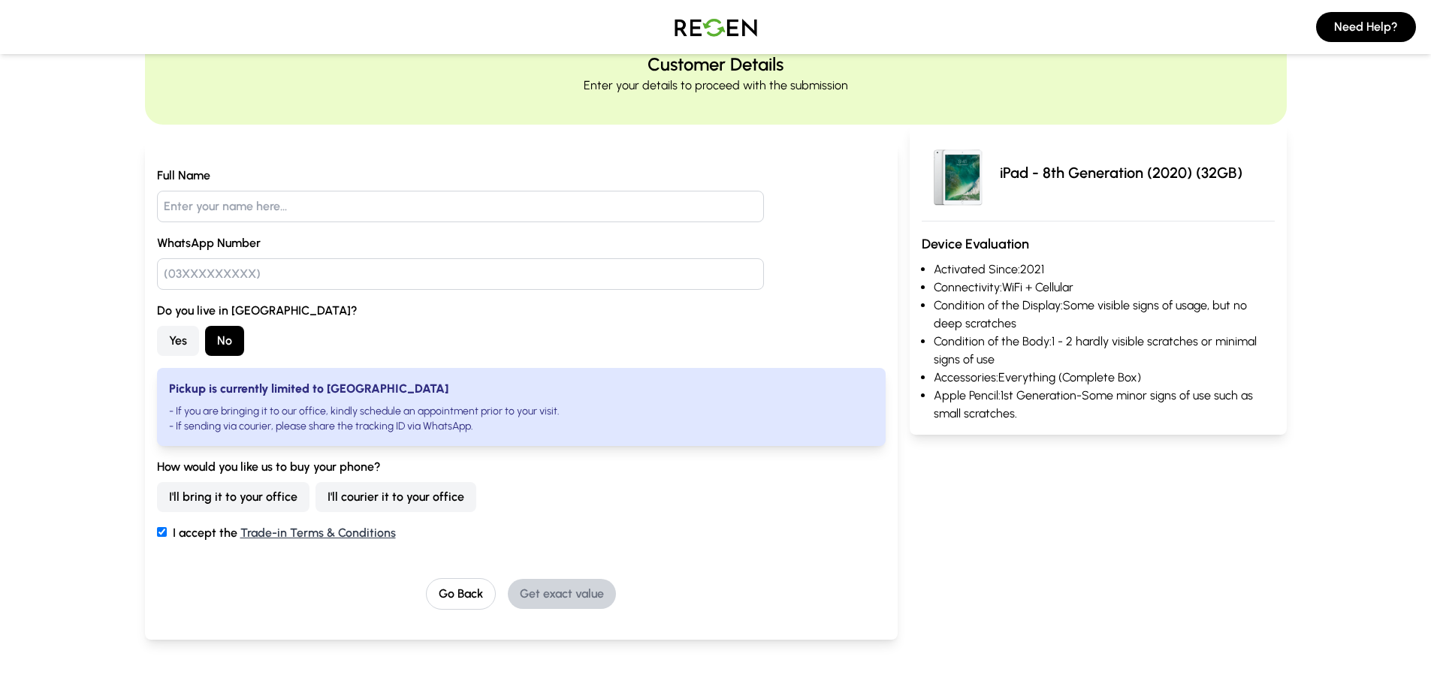
scroll to position [0, 0]
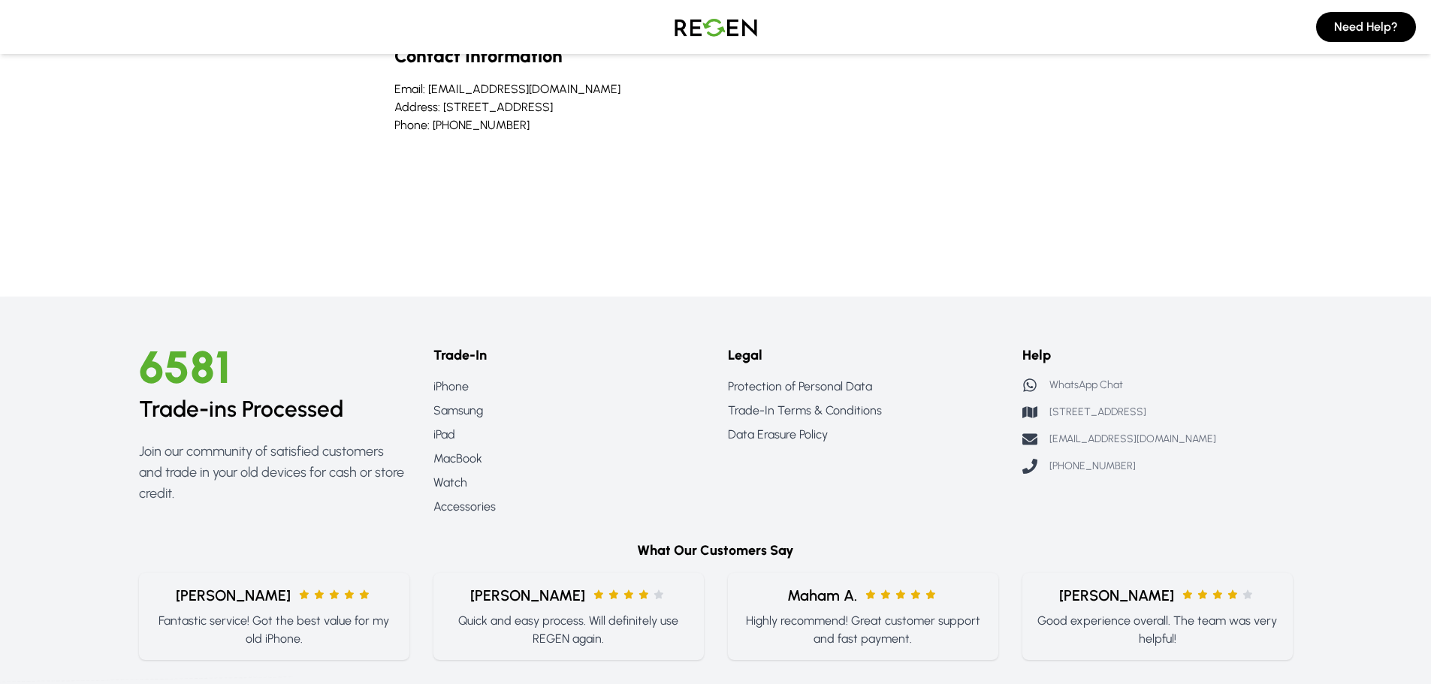
scroll to position [2103, 0]
